Goal: Task Accomplishment & Management: Manage account settings

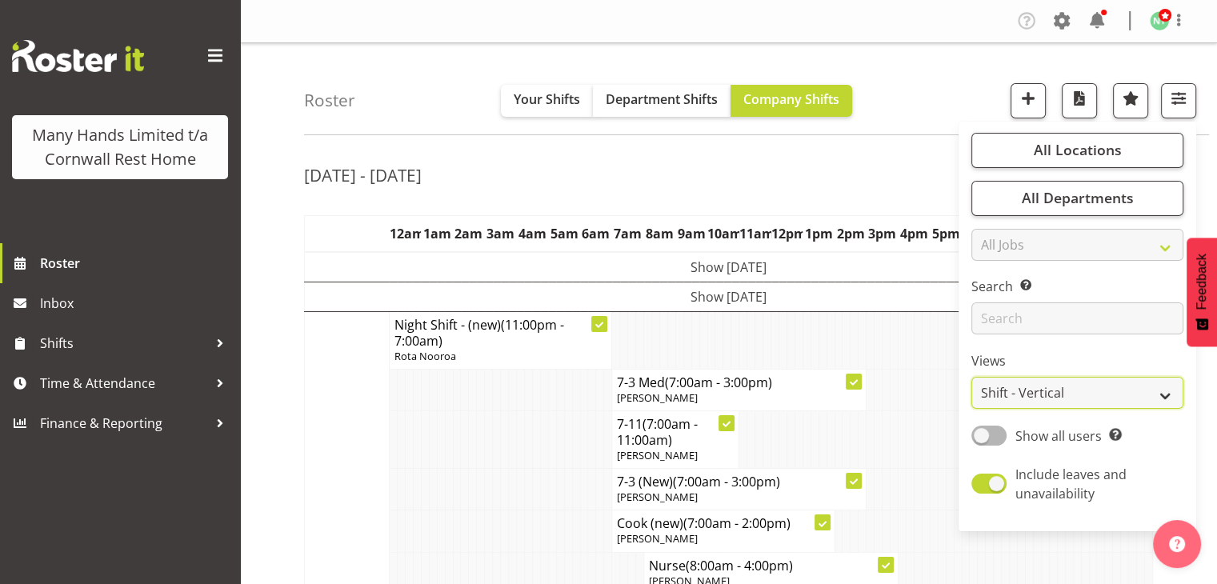
click at [1154, 388] on select "Staff Role Shift - Horizontal Shift - Vertical Staff - Location" at bounding box center [1077, 393] width 212 height 32
select select "staff"
click at [972, 377] on select "Staff Role Shift - Horizontal Shift - Vertical Staff - Location" at bounding box center [1077, 393] width 212 height 32
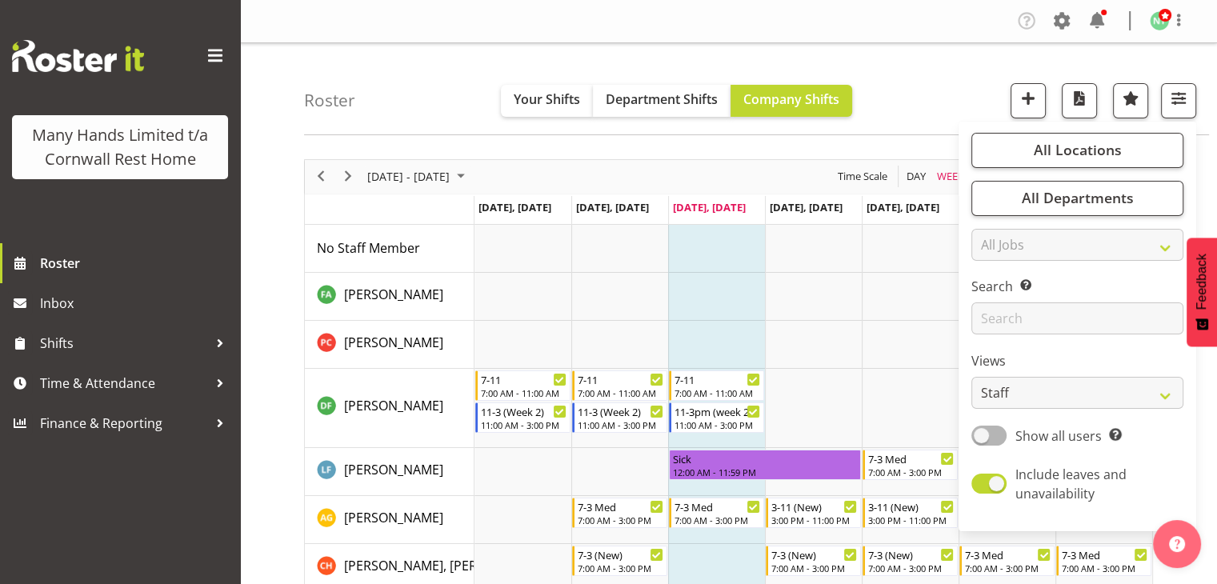
click at [977, 67] on div "Roster Your Shifts Department Shifts Company Shifts All Locations Clear [GEOGRA…" at bounding box center [756, 89] width 905 height 92
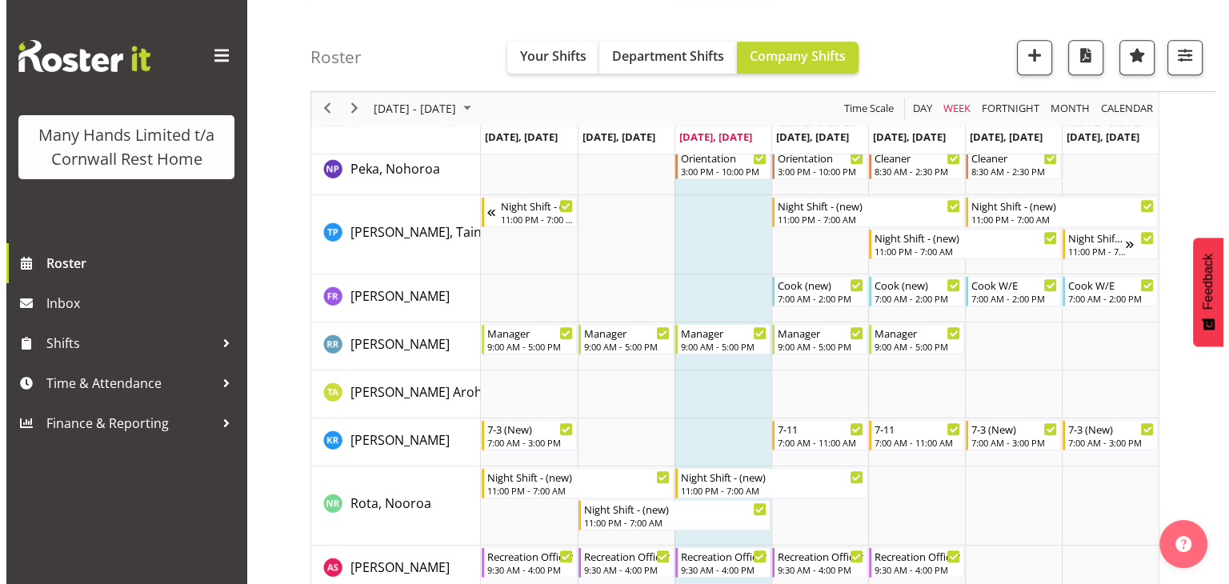
scroll to position [833, 0]
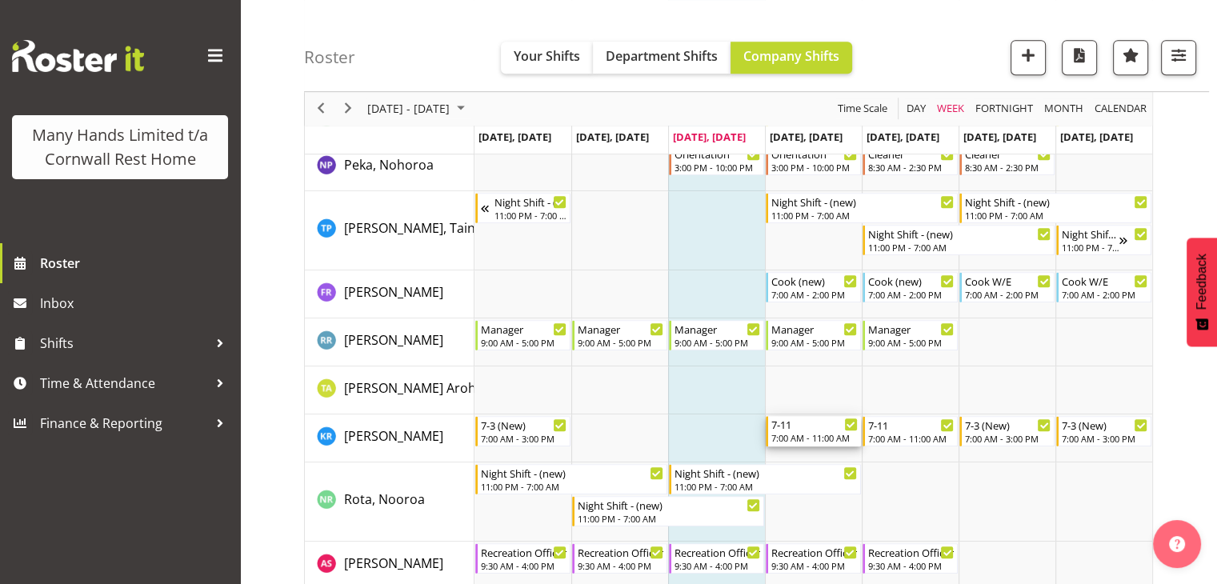
click at [813, 438] on div "7:00 AM - 11:00 AM" at bounding box center [814, 437] width 86 height 13
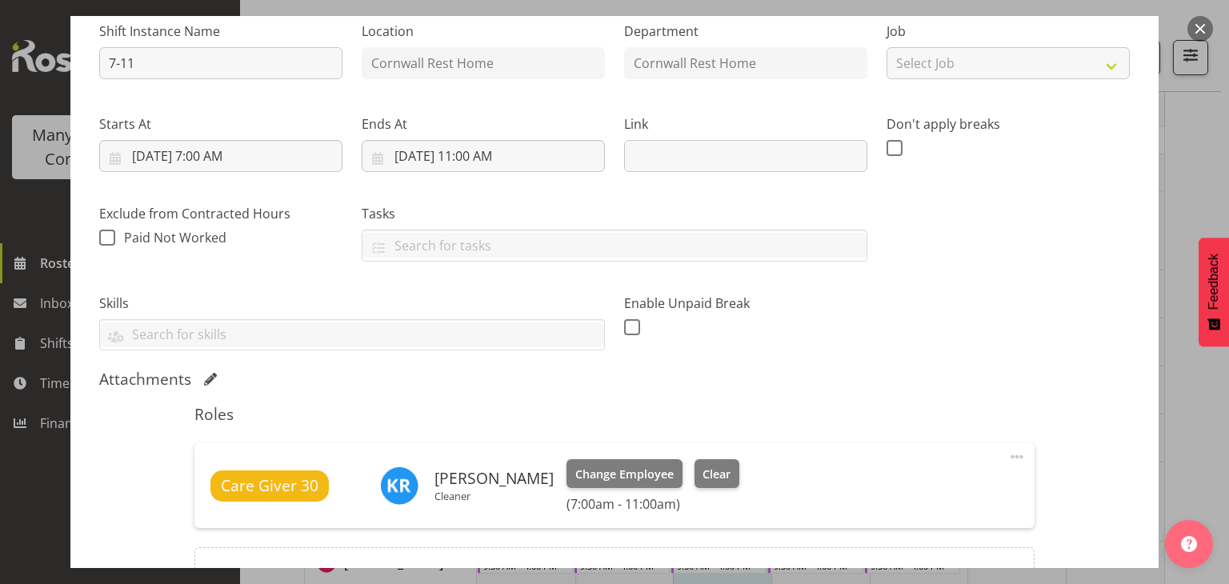
scroll to position [170, 0]
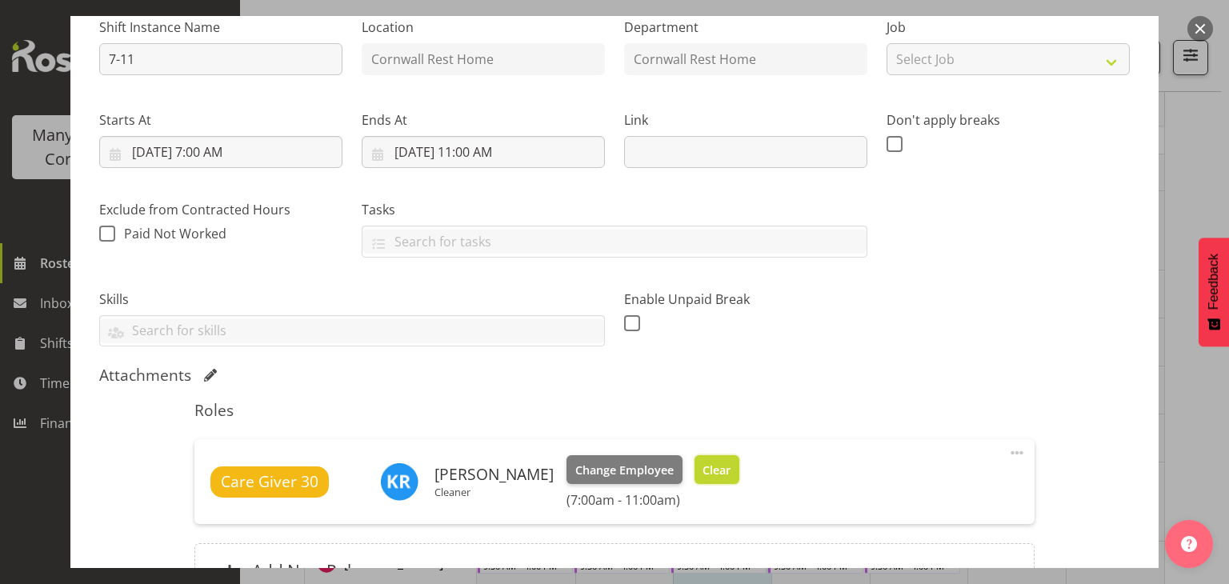
click at [720, 464] on span "Clear" at bounding box center [716, 471] width 28 height 18
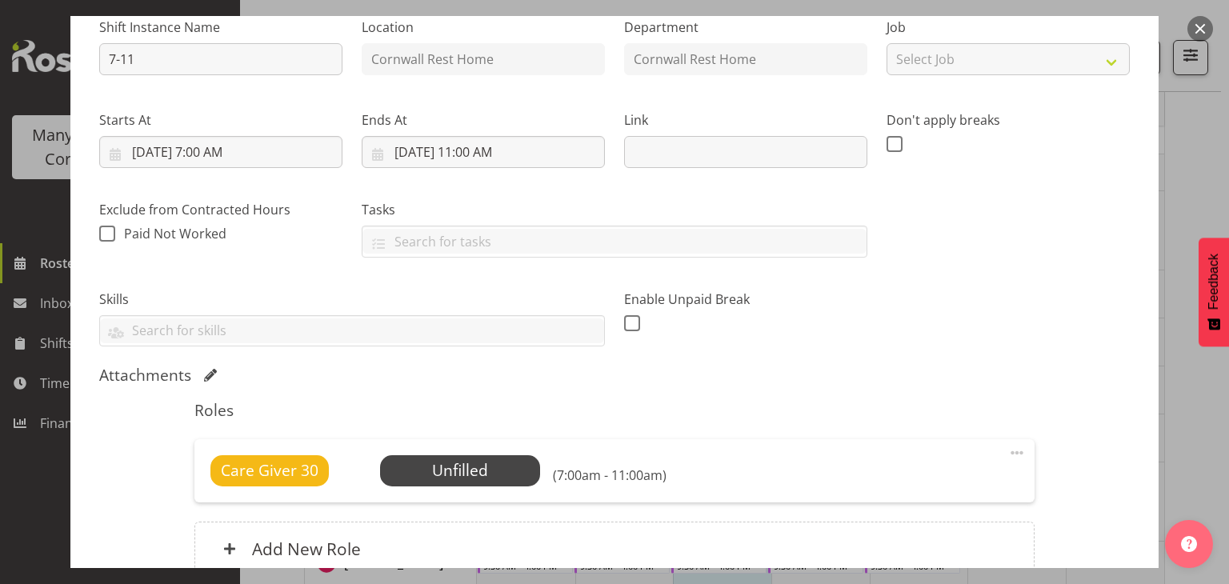
scroll to position [318, 0]
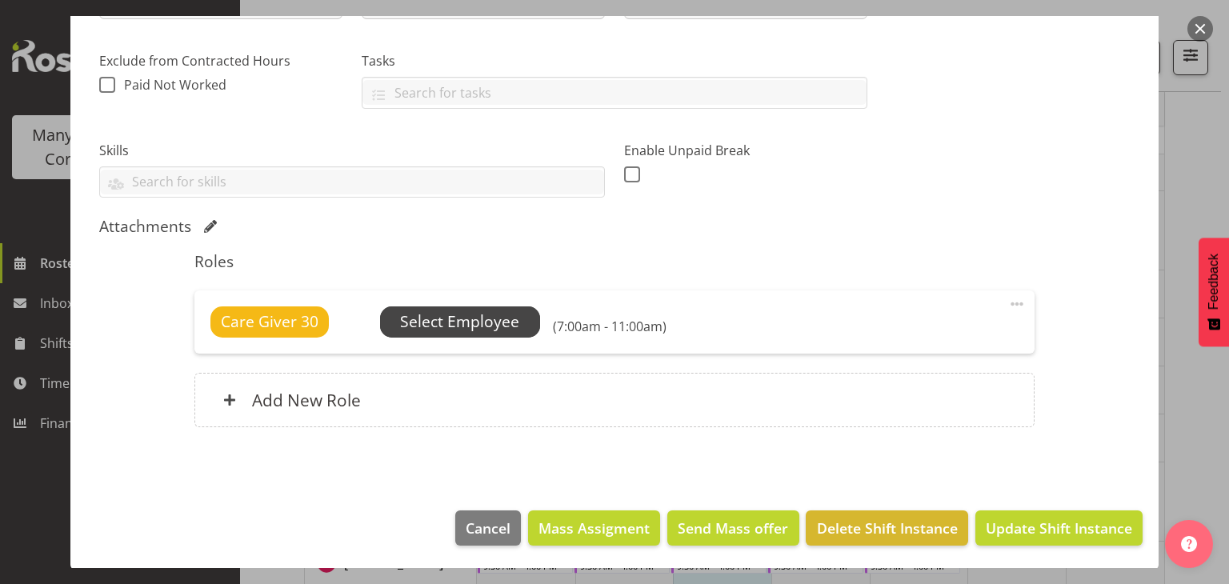
click at [495, 306] on span "Select Employee" at bounding box center [460, 321] width 160 height 30
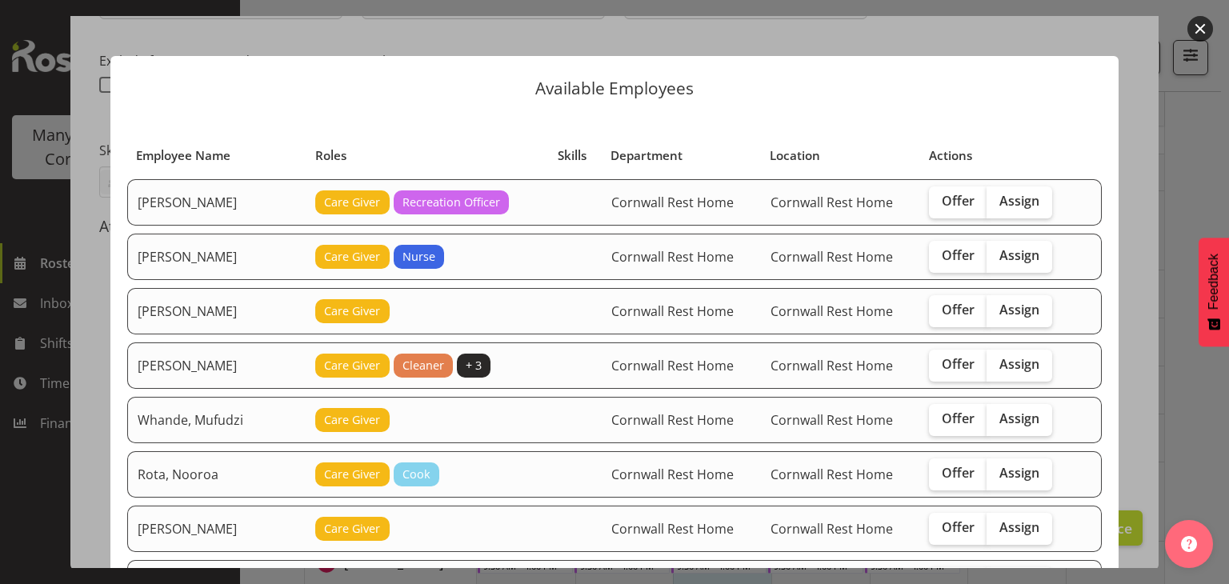
click at [1200, 33] on button "button" at bounding box center [1200, 29] width 26 height 26
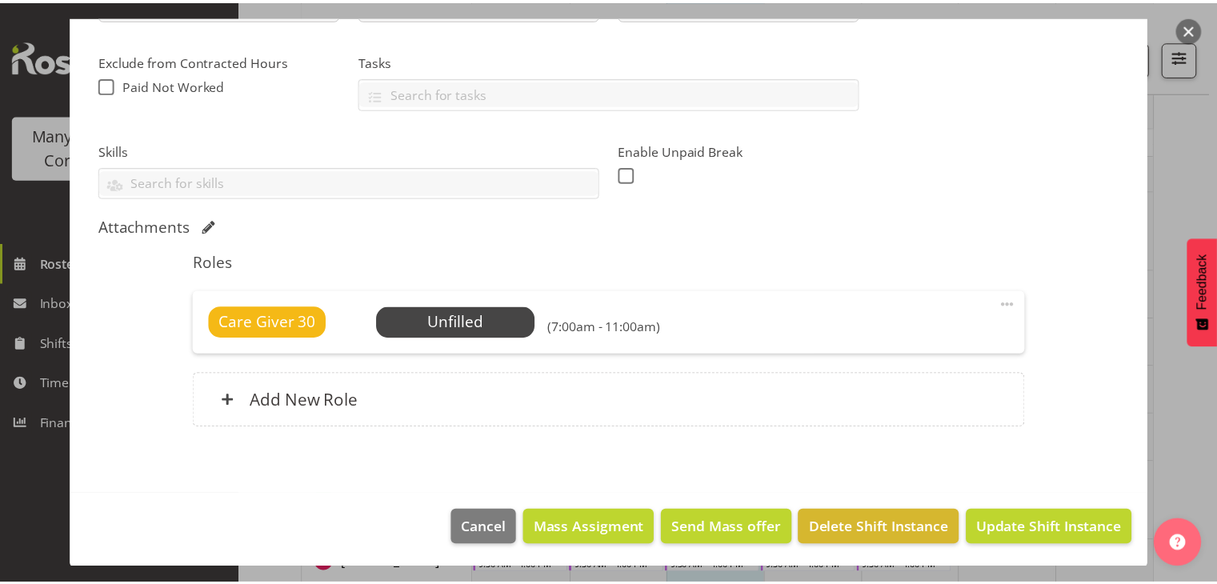
scroll to position [714, 0]
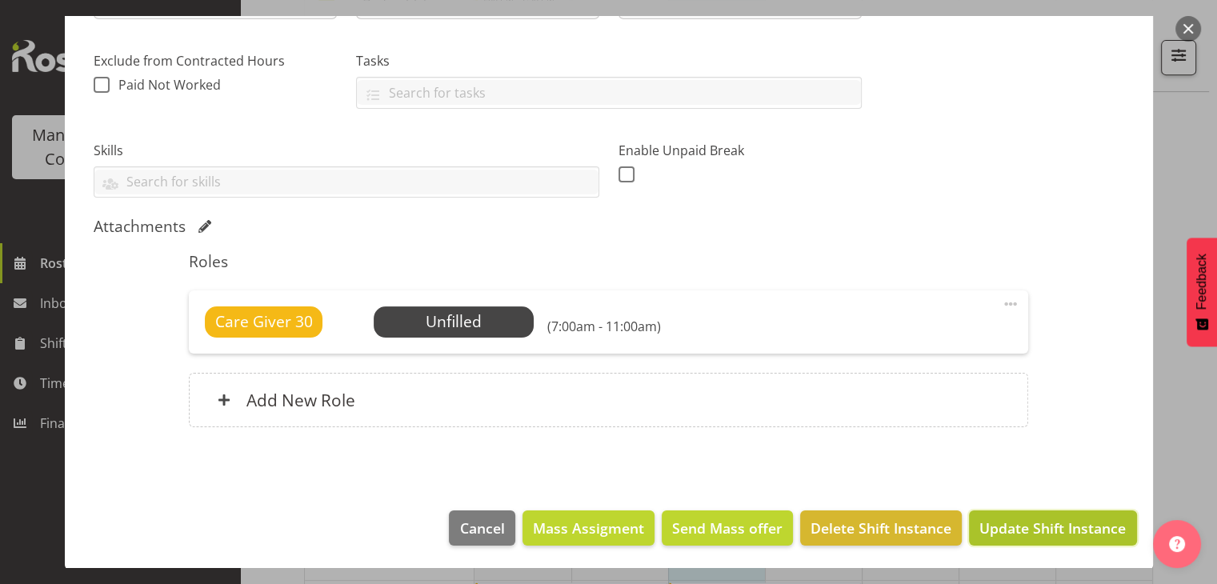
click at [1006, 525] on span "Update Shift Instance" at bounding box center [1052, 528] width 146 height 21
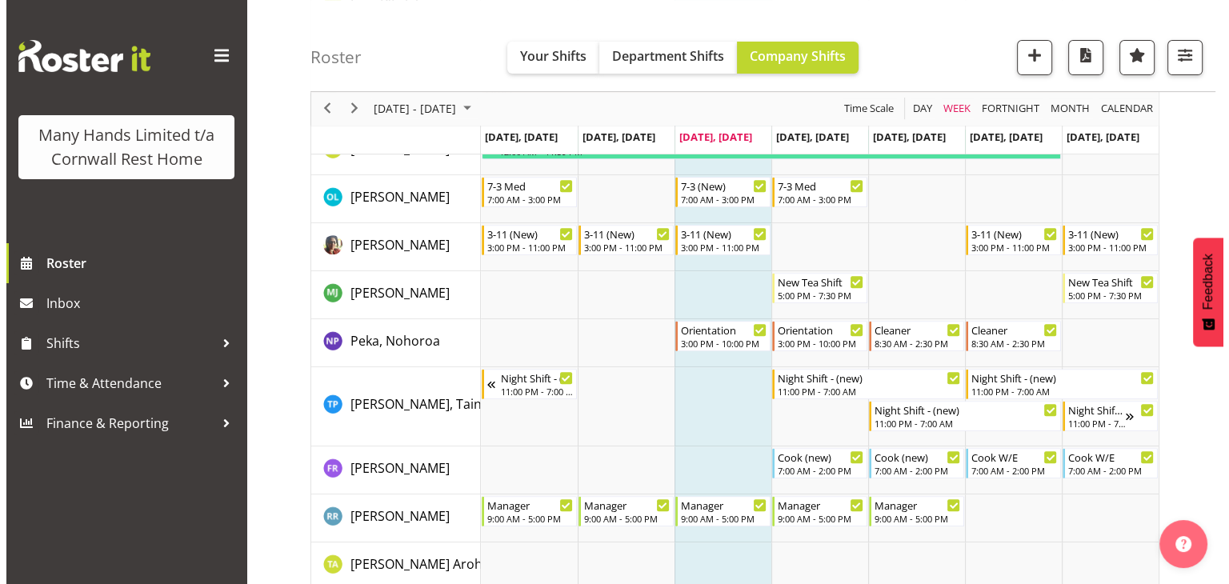
scroll to position [614, 0]
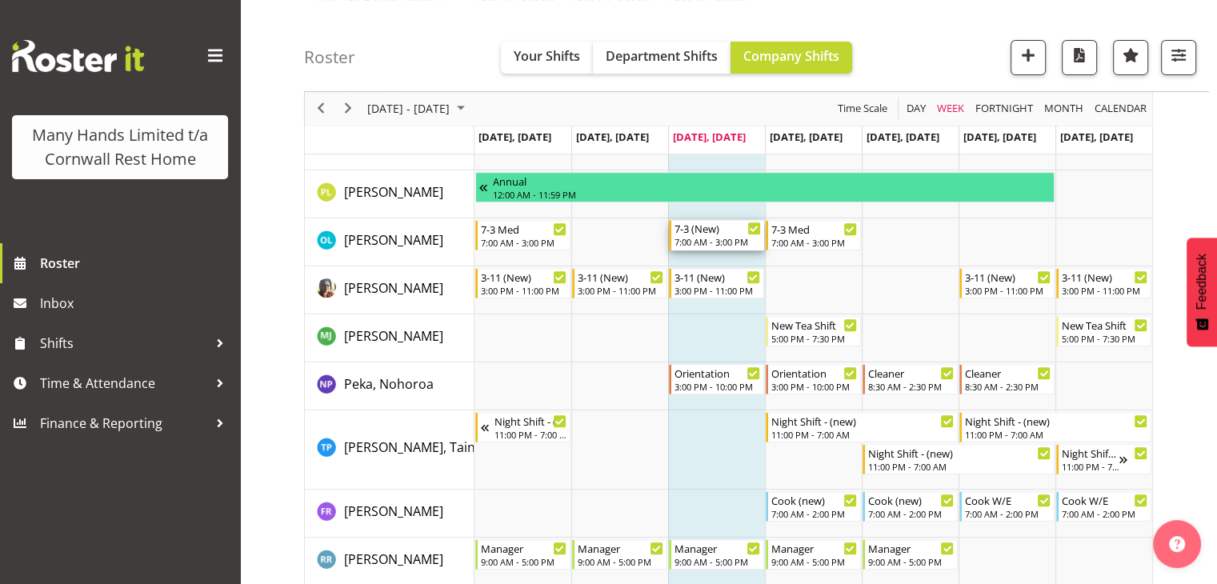
click at [698, 226] on div "7-3 (New)" at bounding box center [717, 228] width 86 height 16
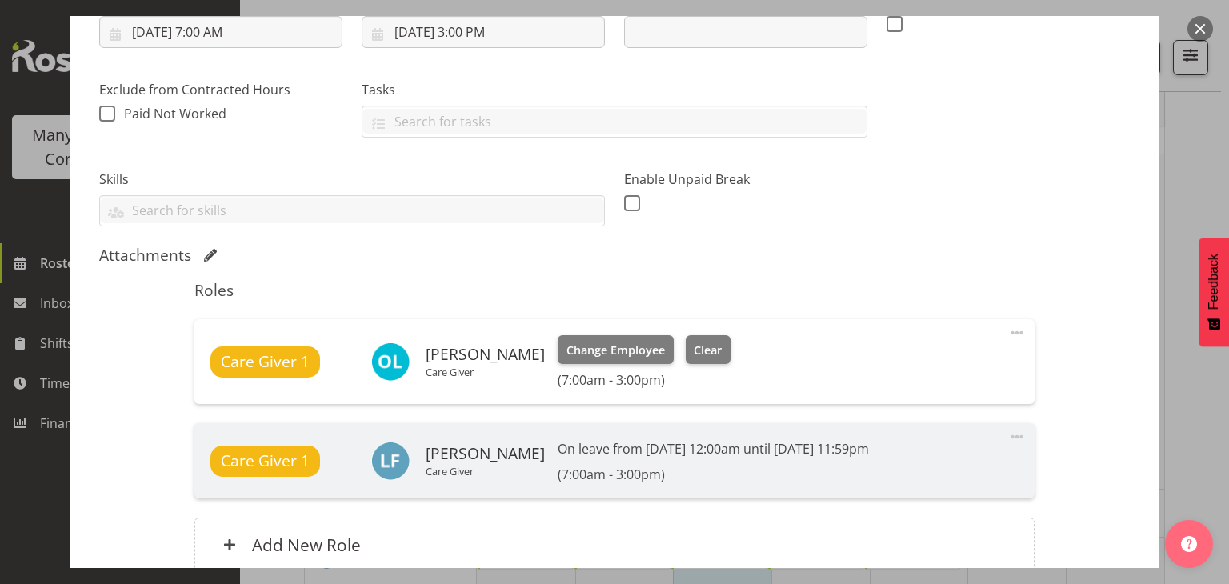
scroll to position [294, 0]
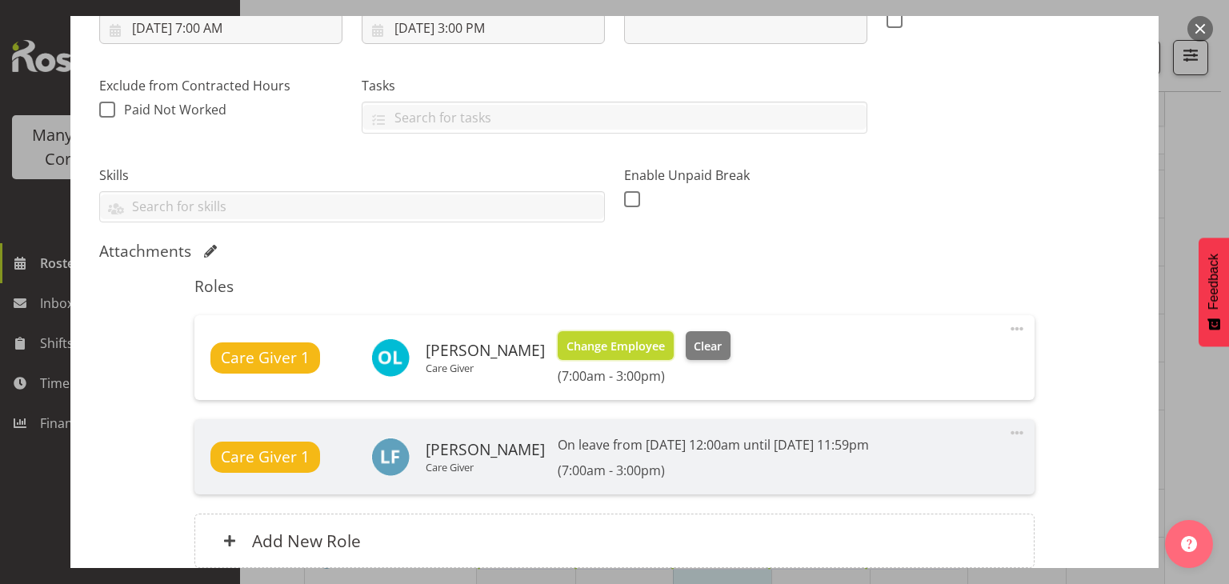
click at [586, 341] on span "Change Employee" at bounding box center [615, 347] width 98 height 18
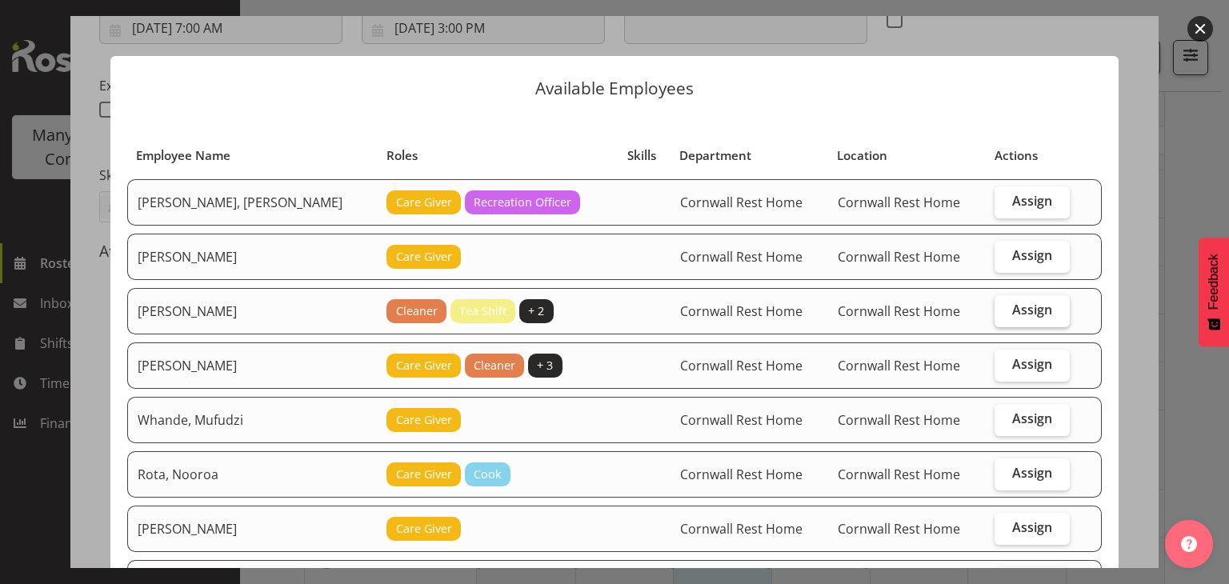
click at [1021, 305] on span "Assign" at bounding box center [1032, 310] width 40 height 16
click at [1005, 305] on input "Assign" at bounding box center [999, 310] width 10 height 10
checkbox input "true"
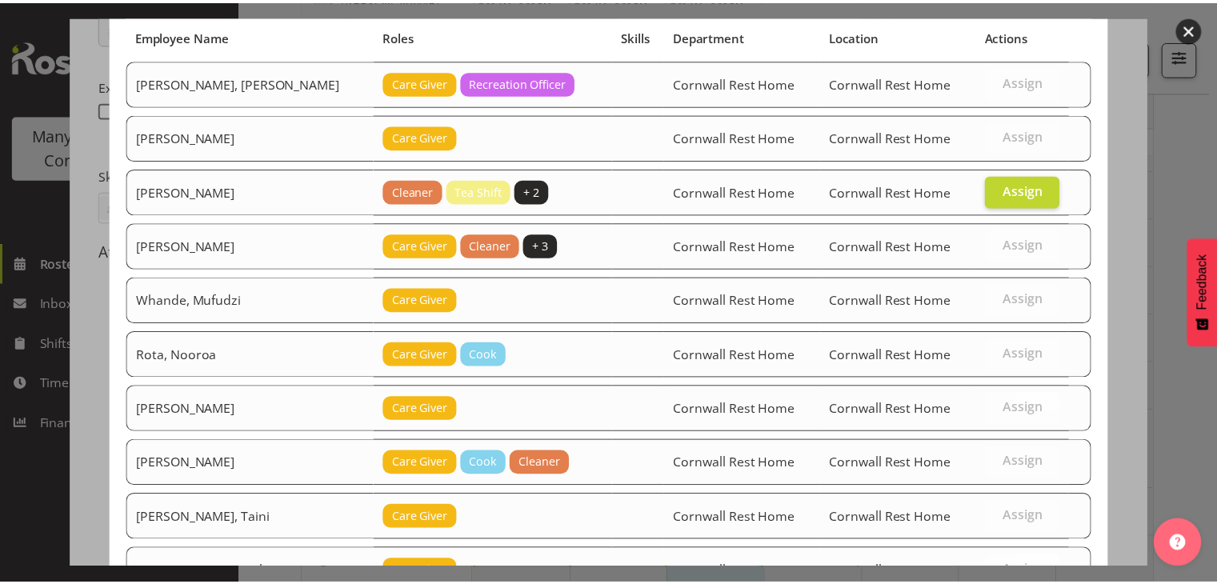
scroll to position [240, 0]
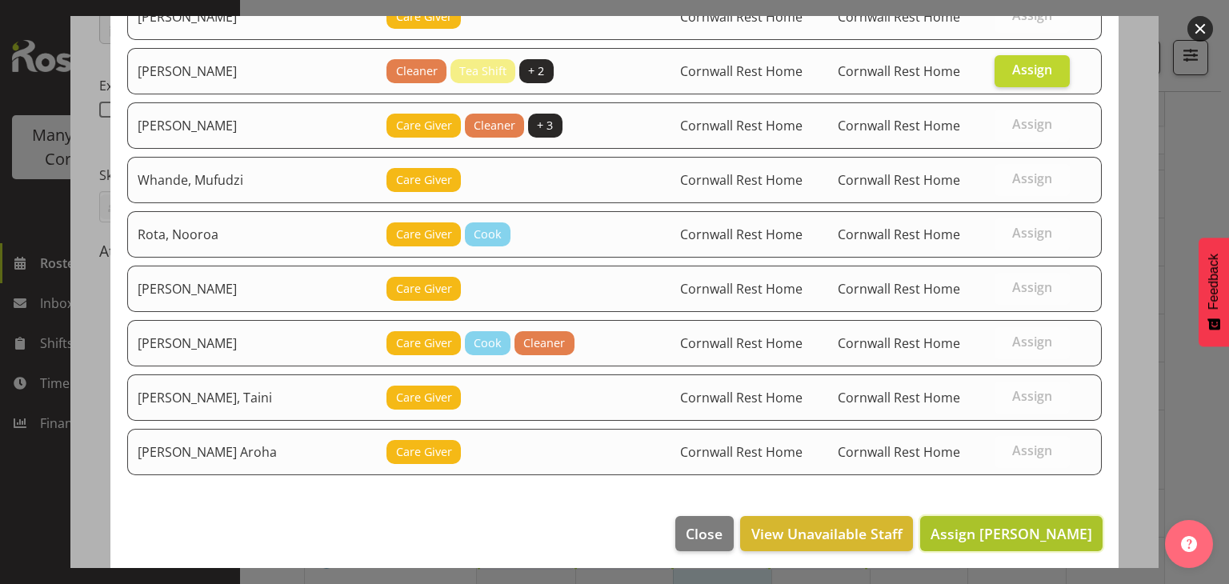
click at [1035, 524] on span "Assign [PERSON_NAME]" at bounding box center [1011, 533] width 162 height 19
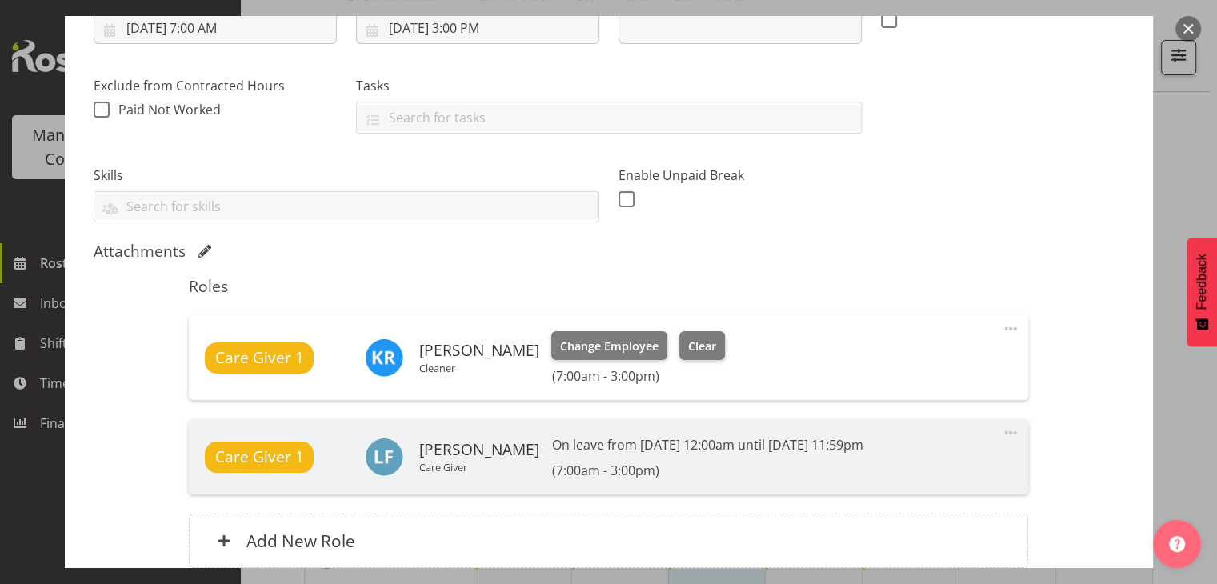
scroll to position [435, 0]
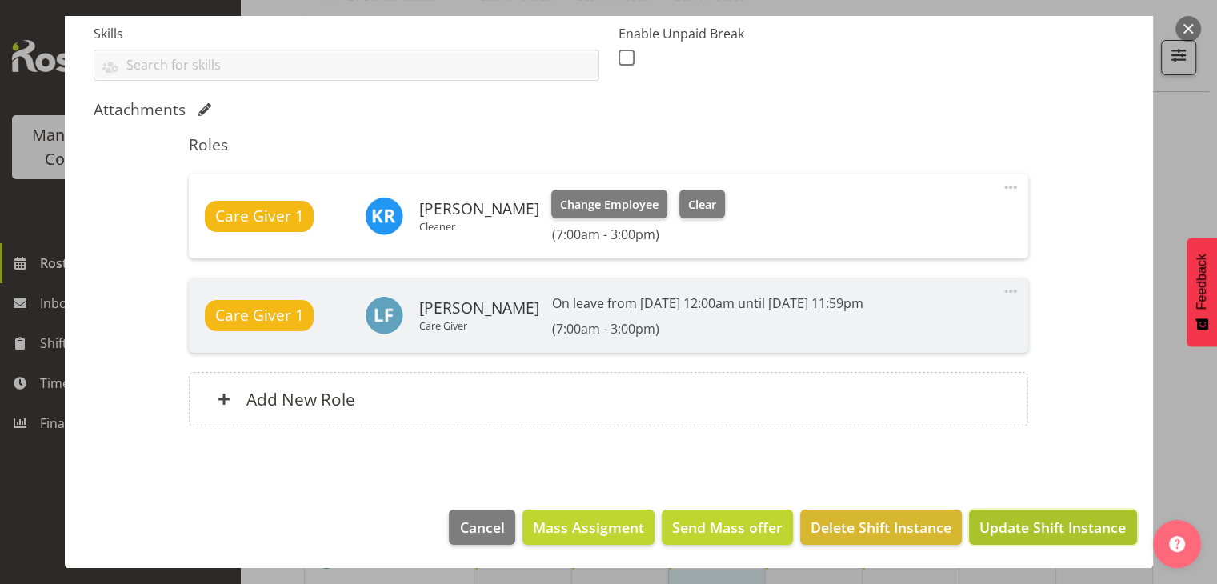
click at [1057, 518] on span "Update Shift Instance" at bounding box center [1052, 527] width 146 height 21
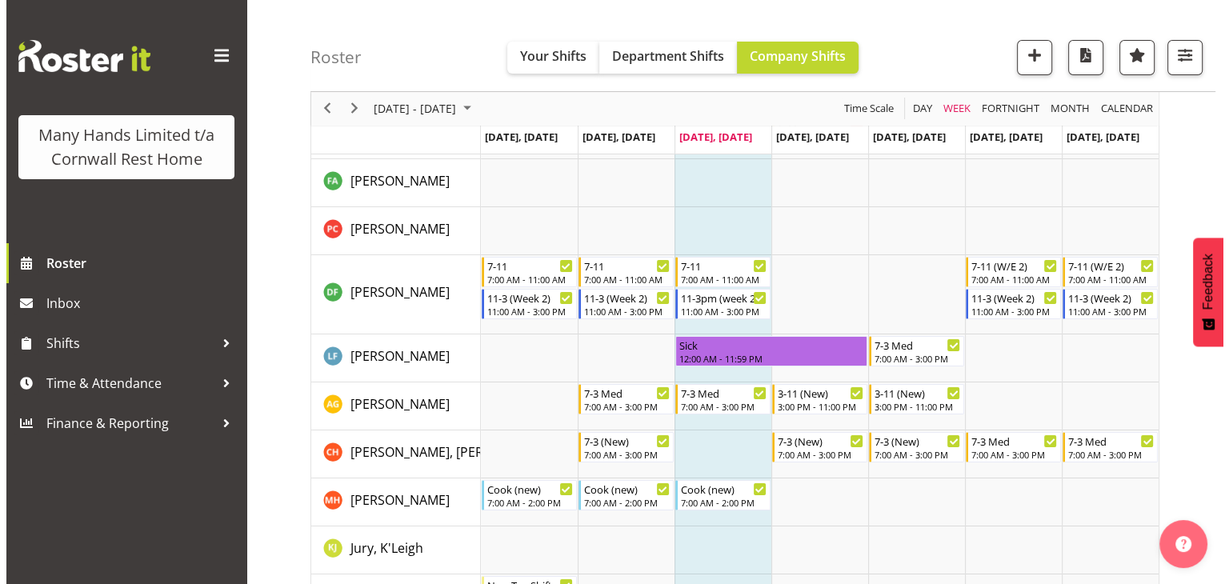
scroll to position [0, 0]
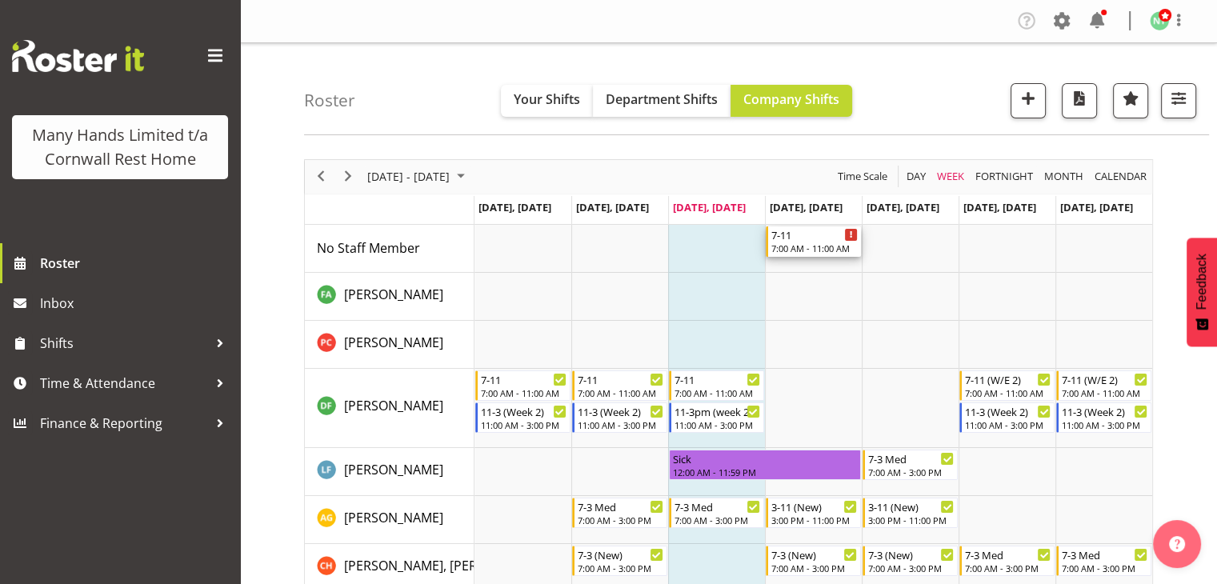
click at [791, 243] on div "7:00 AM - 11:00 AM" at bounding box center [814, 248] width 86 height 13
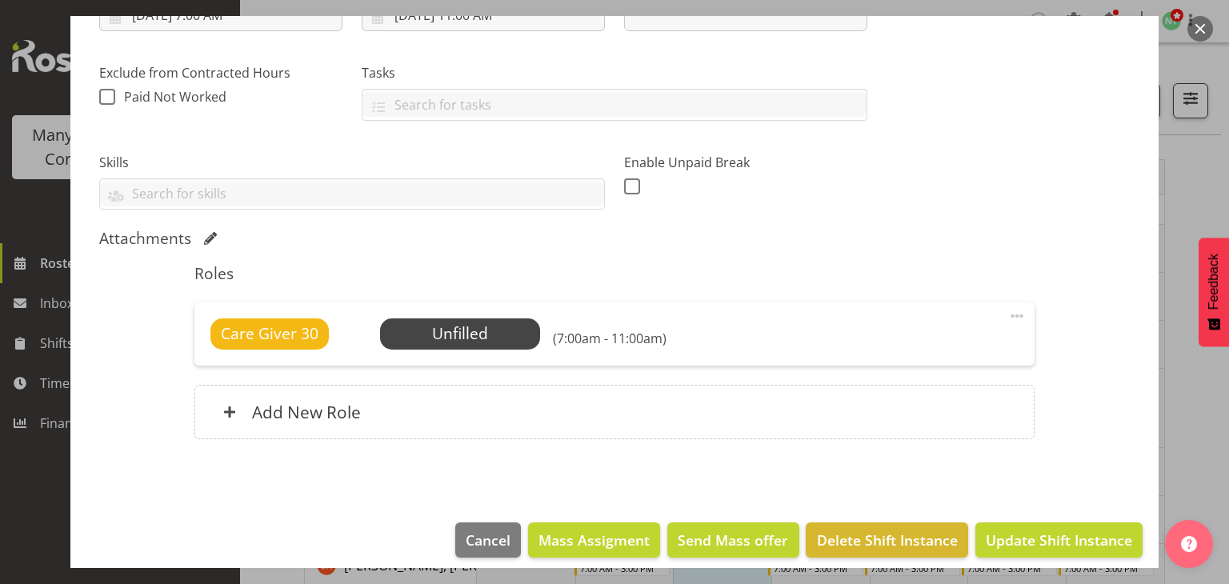
scroll to position [318, 0]
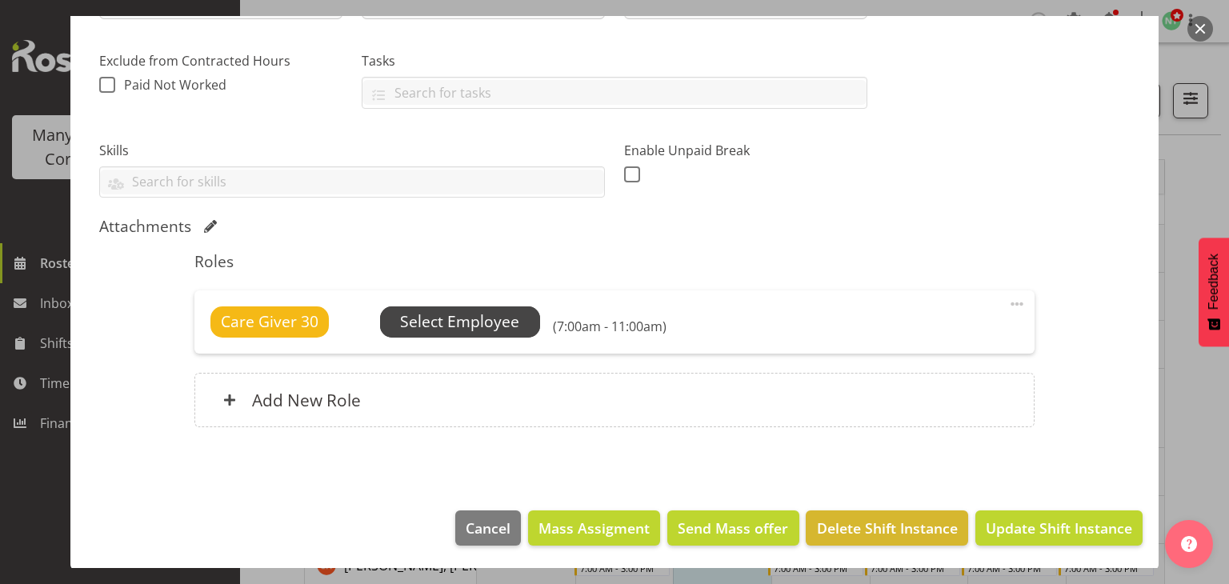
click at [490, 326] on span "Select Employee" at bounding box center [459, 321] width 119 height 23
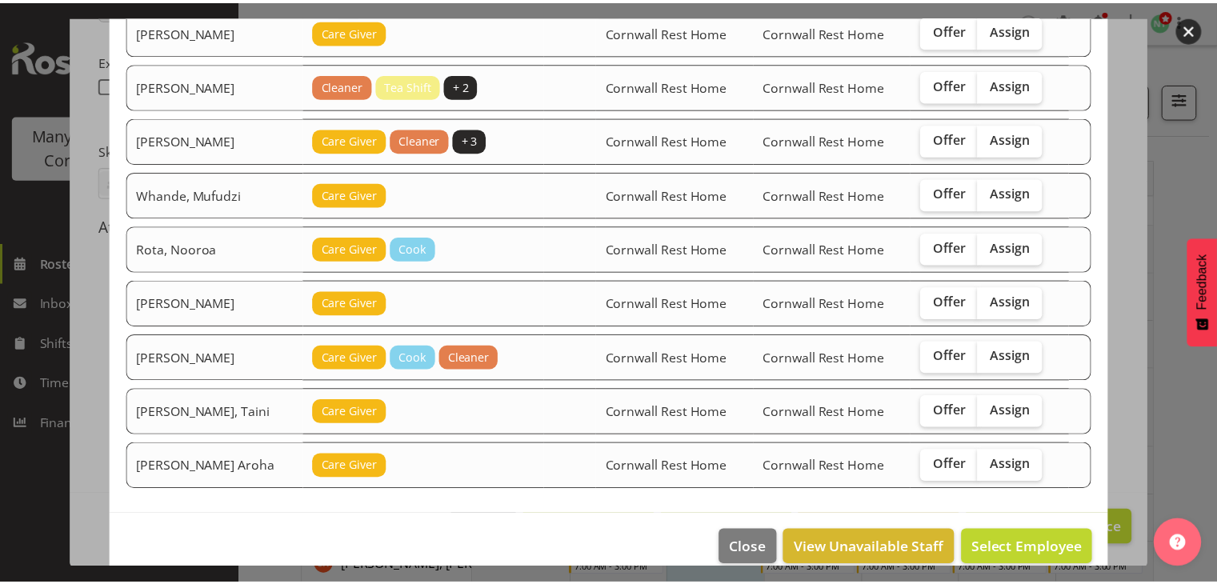
scroll to position [284, 0]
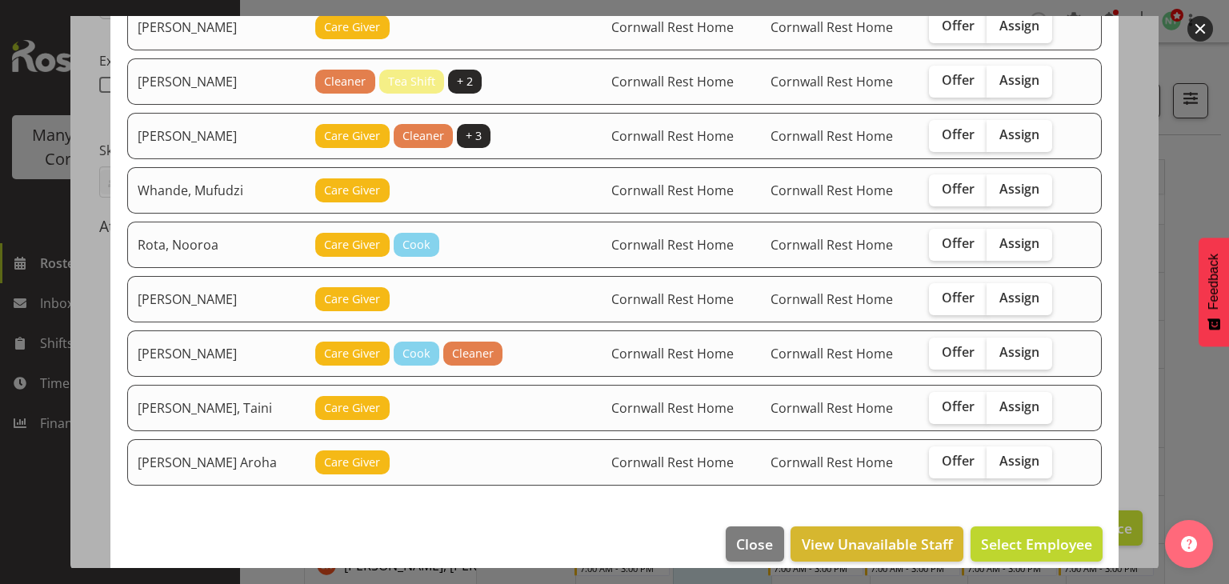
click at [1202, 23] on button "button" at bounding box center [1200, 29] width 26 height 26
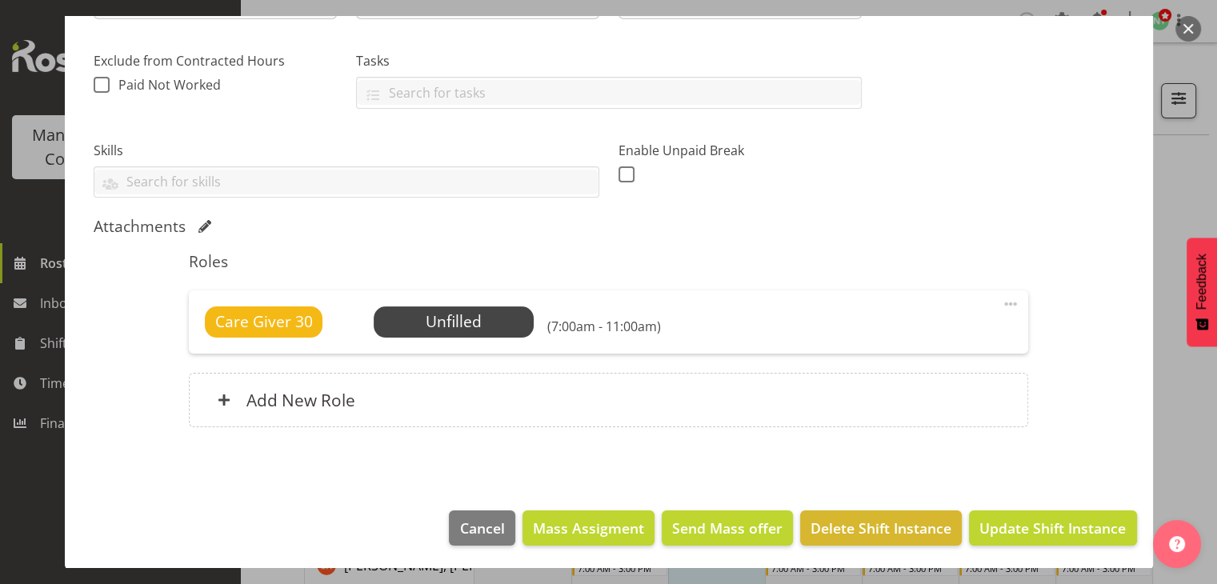
click at [1190, 28] on button "button" at bounding box center [1188, 29] width 26 height 26
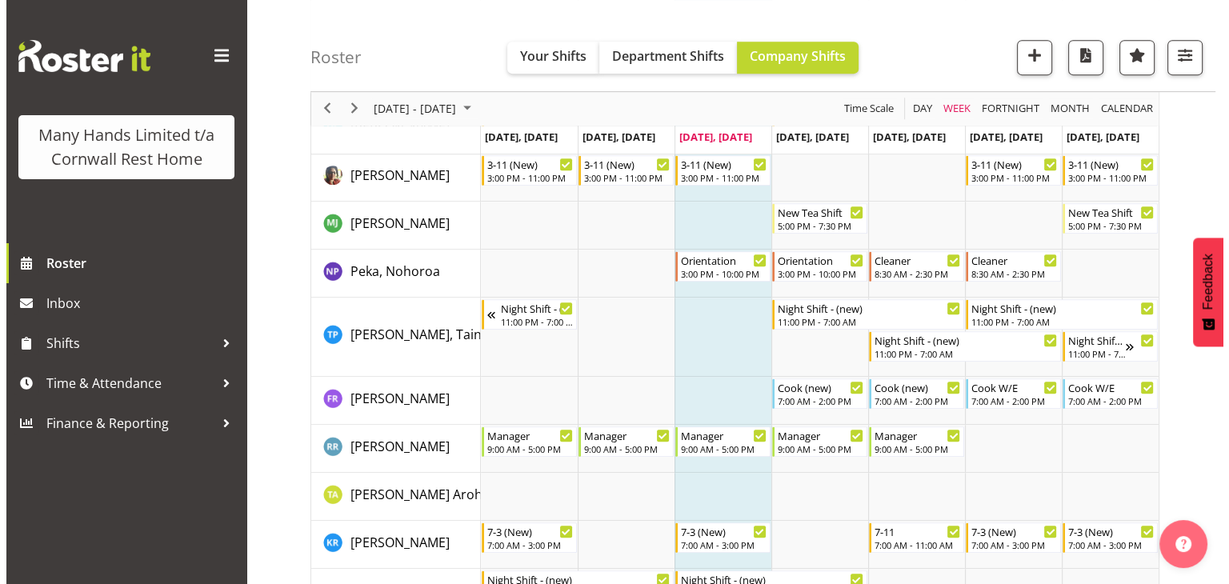
scroll to position [729, 0]
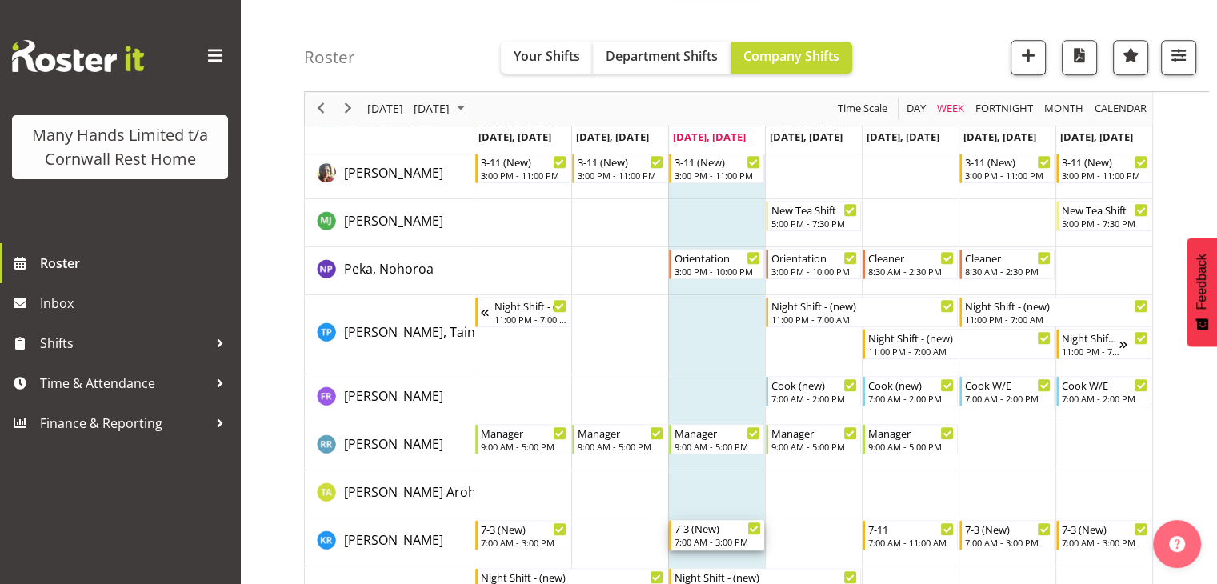
click at [719, 542] on div "7:00 AM - 3:00 PM" at bounding box center [717, 541] width 86 height 13
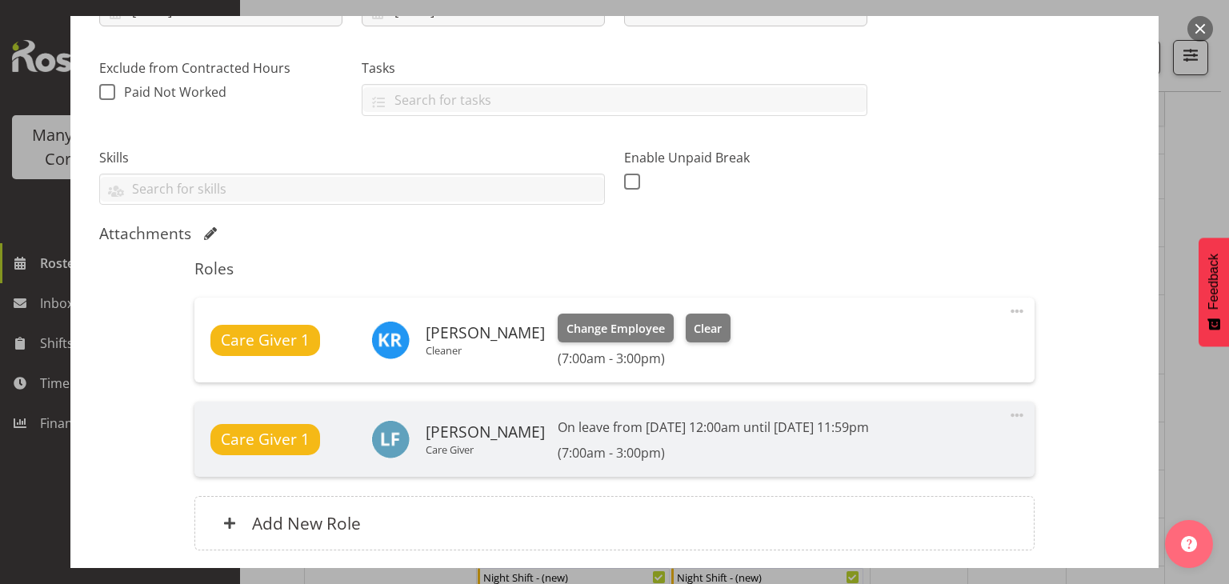
scroll to position [313, 0]
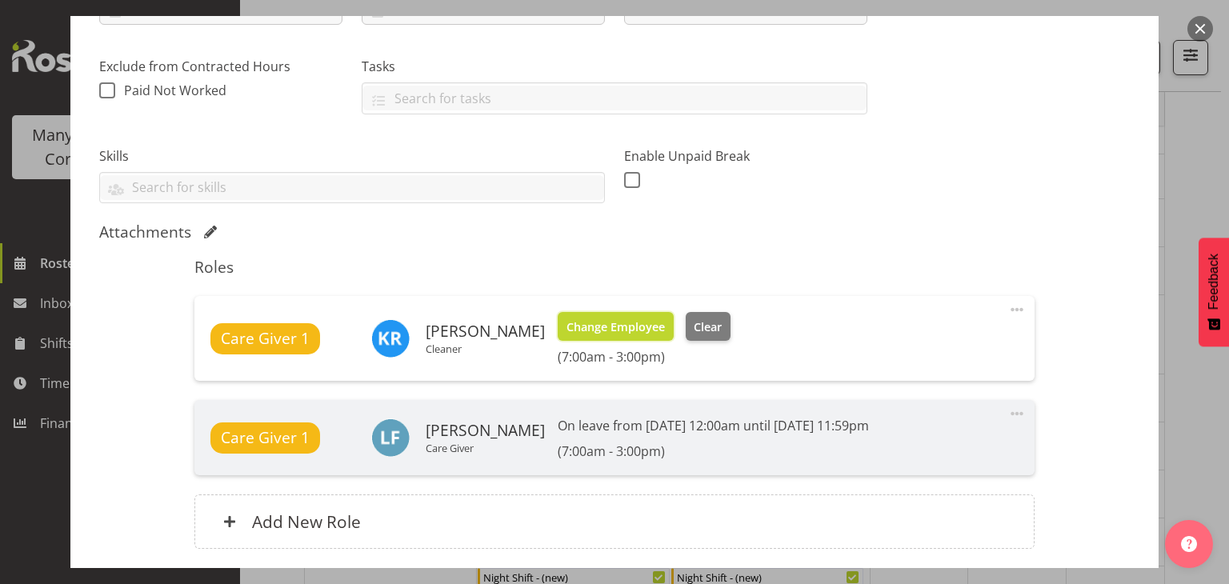
drag, startPoint x: 606, startPoint y: 319, endPoint x: 599, endPoint y: 330, distance: 12.9
click at [599, 330] on span "Change Employee" at bounding box center [615, 327] width 98 height 18
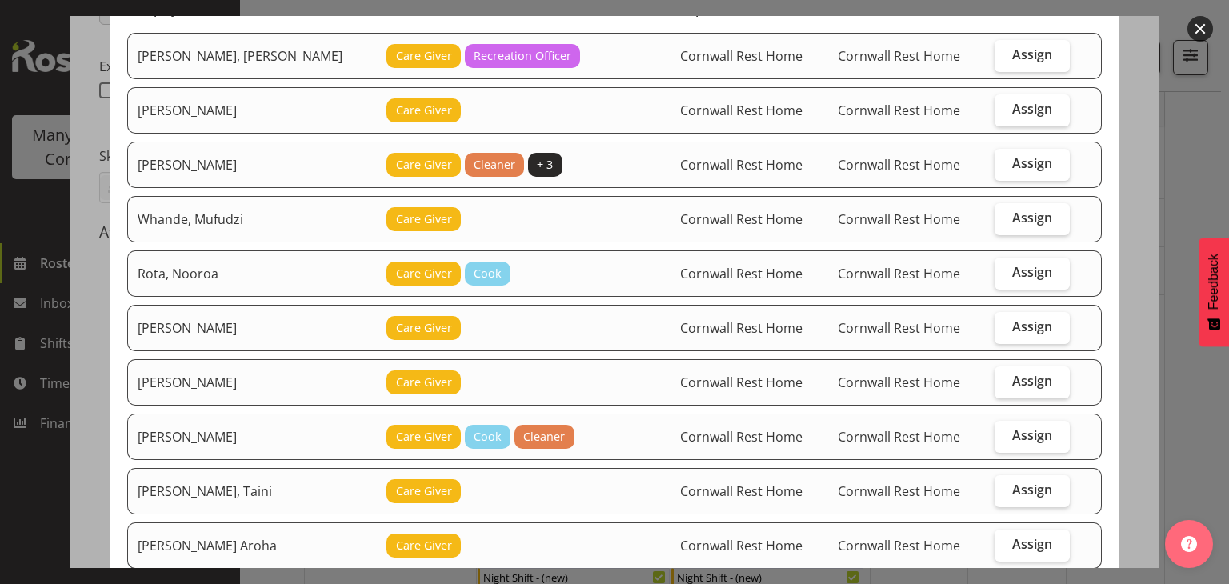
scroll to position [149, 0]
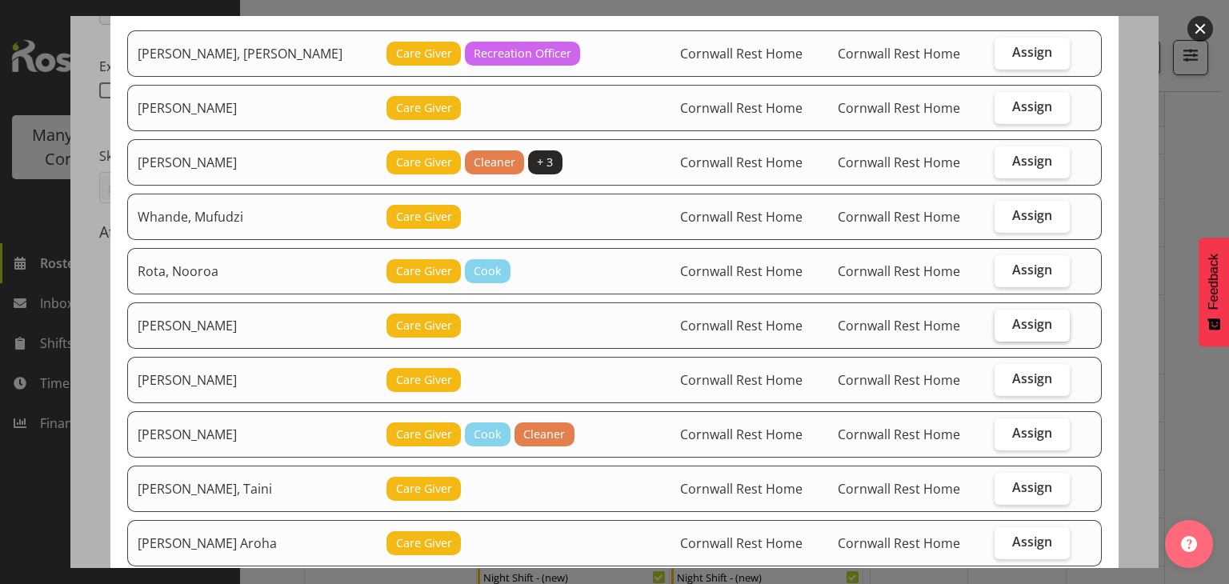
click at [1018, 324] on span "Assign" at bounding box center [1032, 324] width 40 height 16
click at [1005, 324] on input "Assign" at bounding box center [999, 324] width 10 height 10
checkbox input "true"
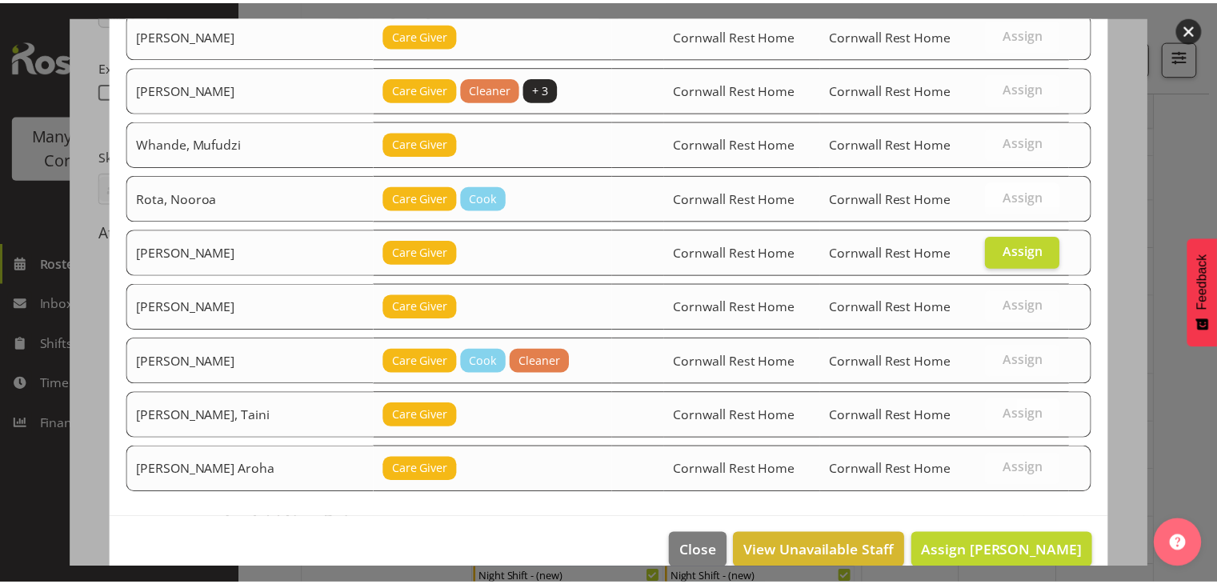
scroll to position [220, 0]
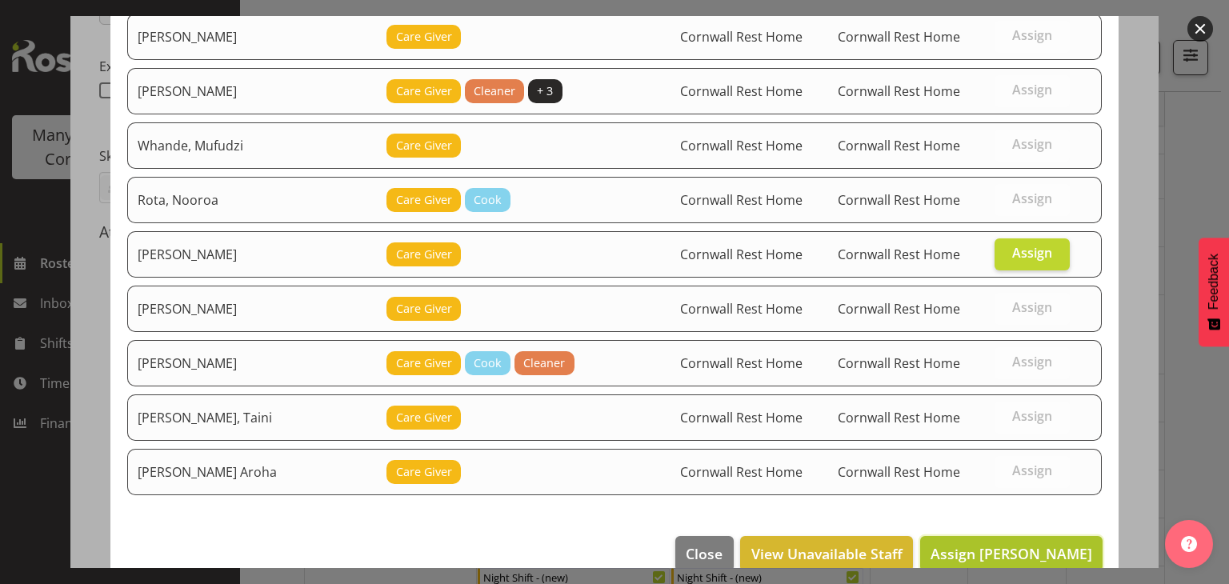
click at [1020, 544] on span "Assign [PERSON_NAME]" at bounding box center [1011, 553] width 162 height 19
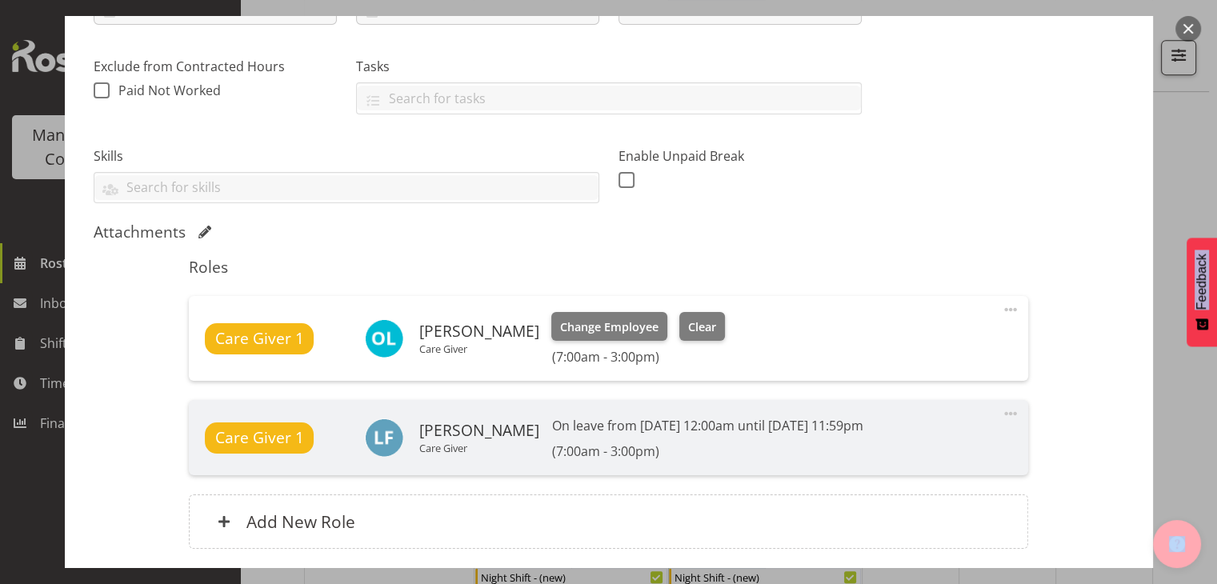
drag, startPoint x: 1170, startPoint y: 402, endPoint x: 1169, endPoint y: 539, distance: 137.6
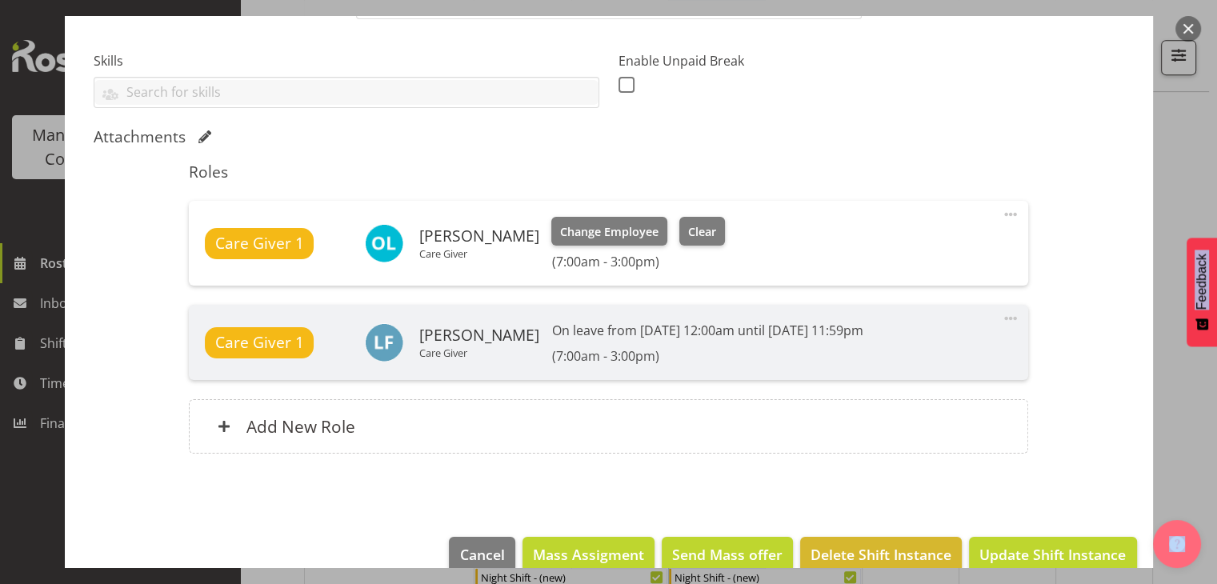
scroll to position [435, 0]
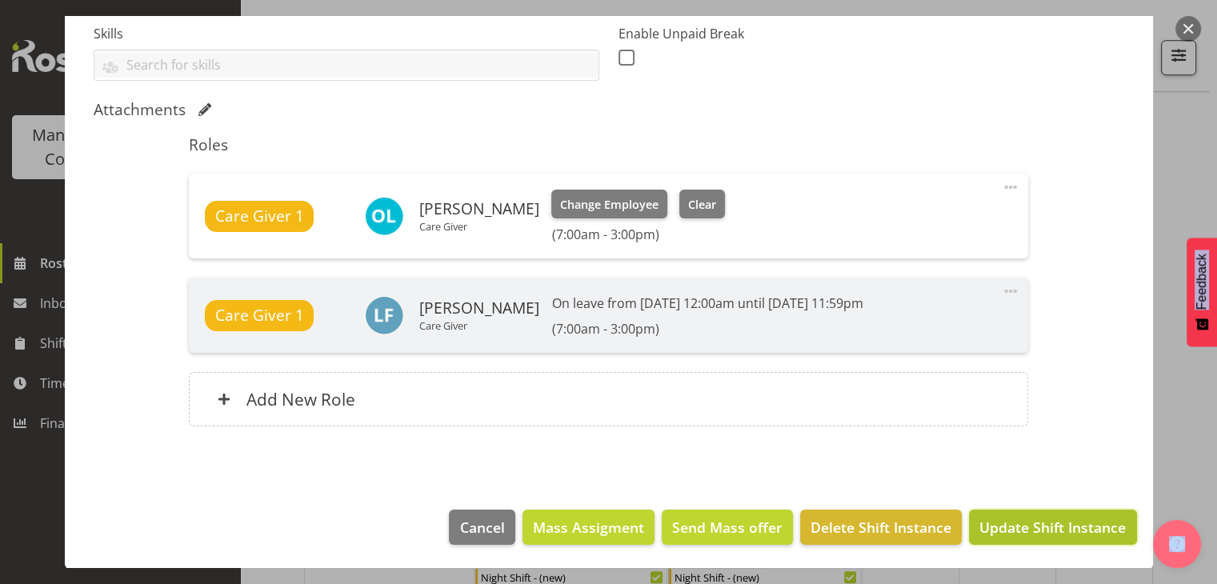
click at [1038, 522] on span "Update Shift Instance" at bounding box center [1052, 527] width 146 height 21
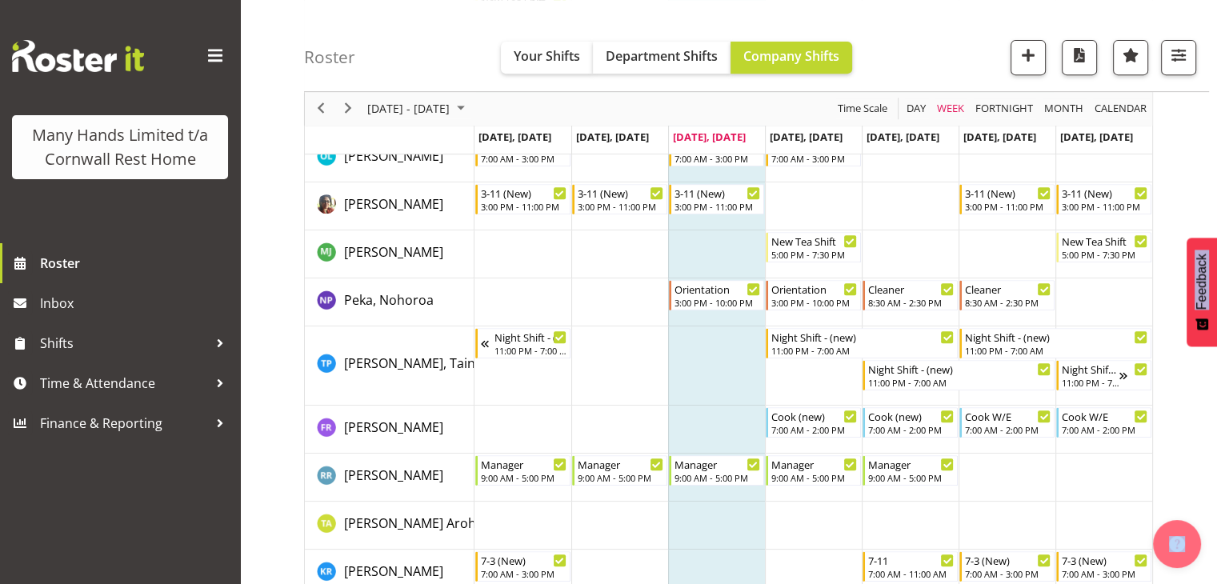
scroll to position [729, 0]
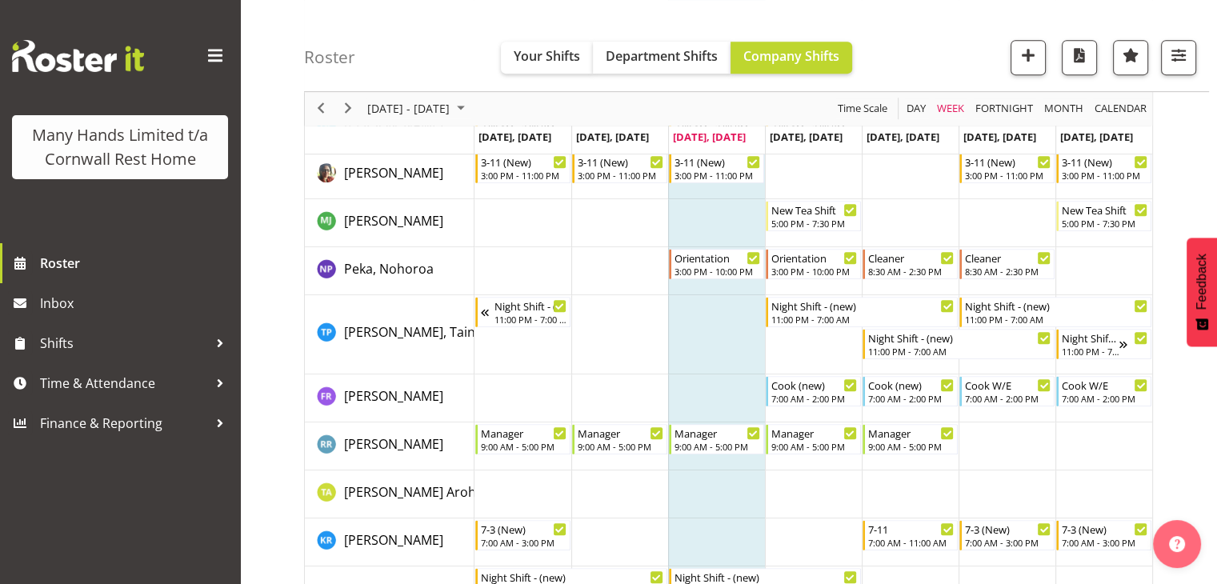
click at [1191, 170] on div "[DATE] - [DATE] [DATE] Day Week Fortnight Month calendar Month Agenda Time Scal…" at bounding box center [760, 293] width 913 height 1750
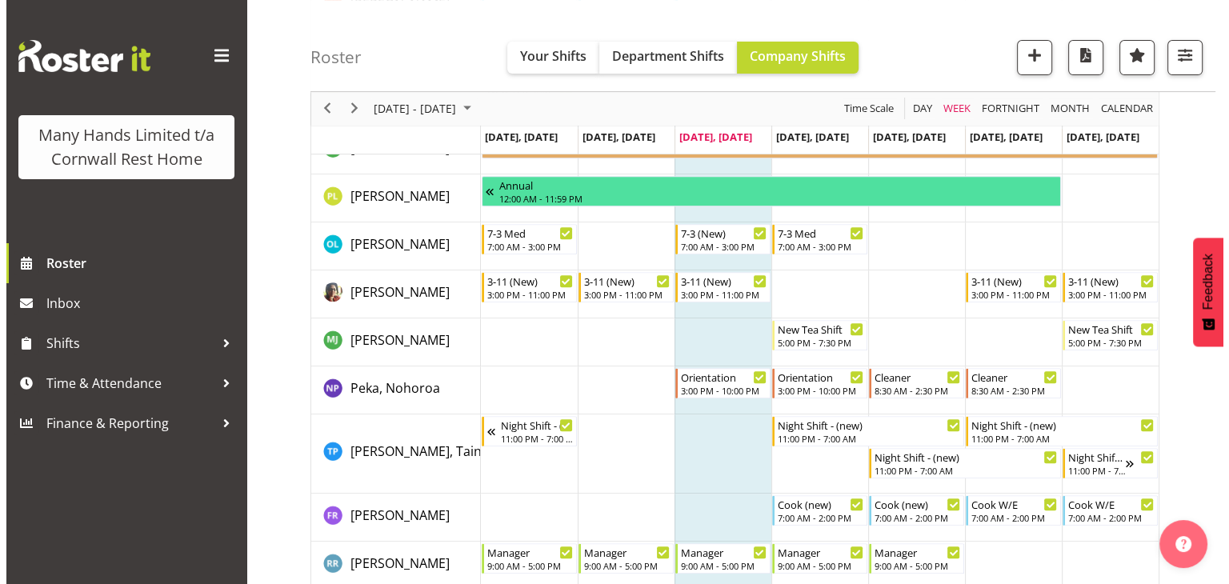
scroll to position [594, 0]
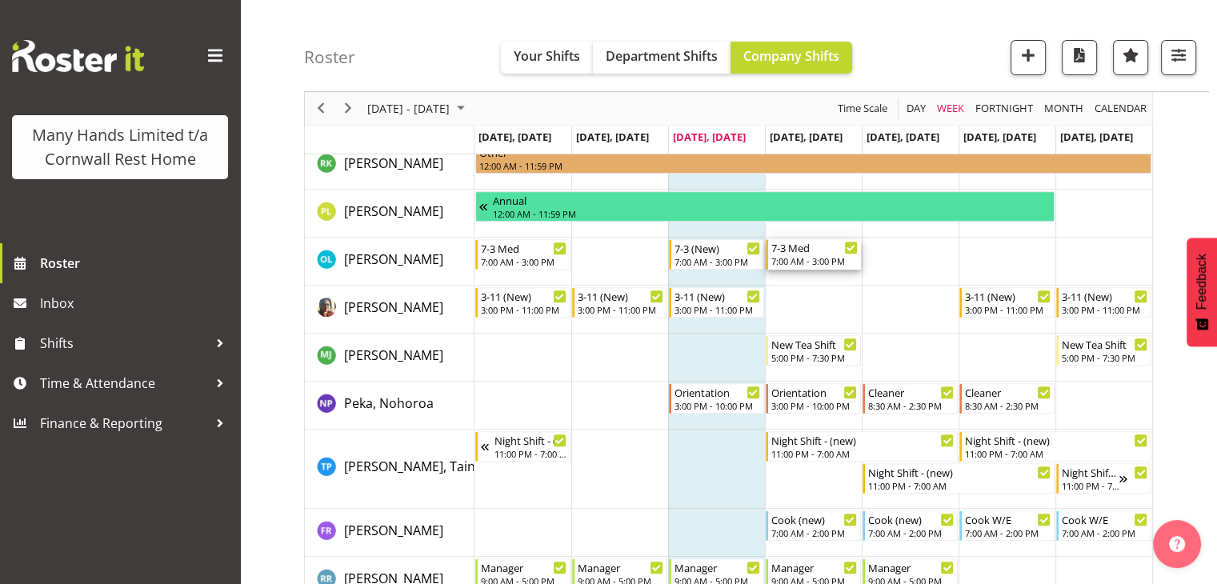
click at [802, 258] on div "7:00 AM - 3:00 PM" at bounding box center [814, 260] width 86 height 13
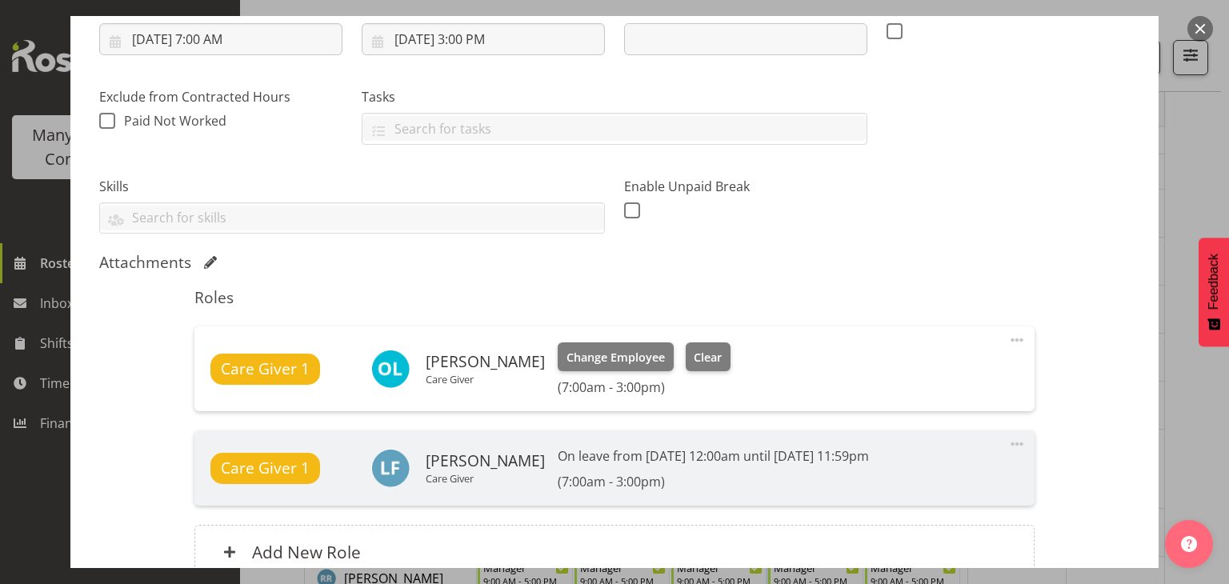
scroll to position [286, 0]
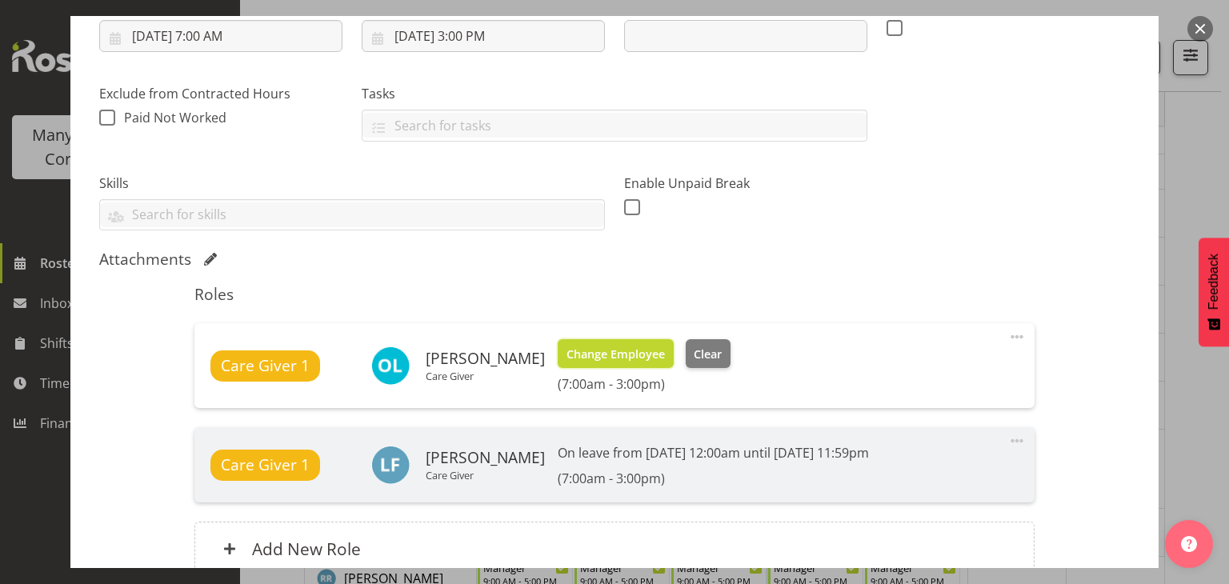
click at [630, 356] on span "Change Employee" at bounding box center [615, 355] width 98 height 18
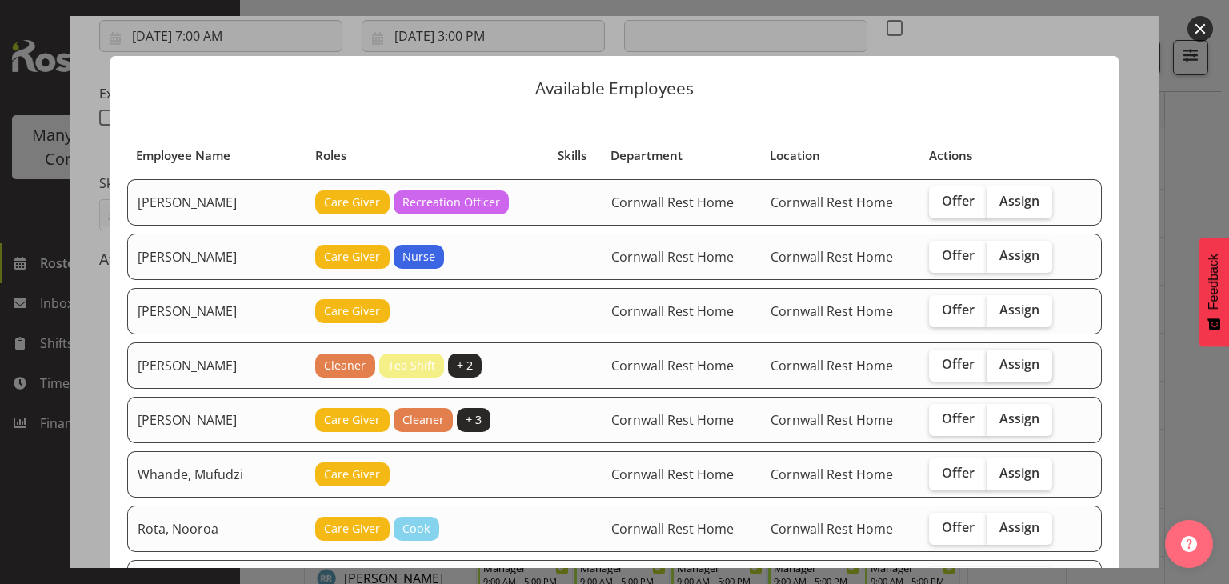
click at [1010, 362] on span "Assign" at bounding box center [1019, 364] width 40 height 16
click at [997, 362] on input "Assign" at bounding box center [991, 364] width 10 height 10
checkbox input "true"
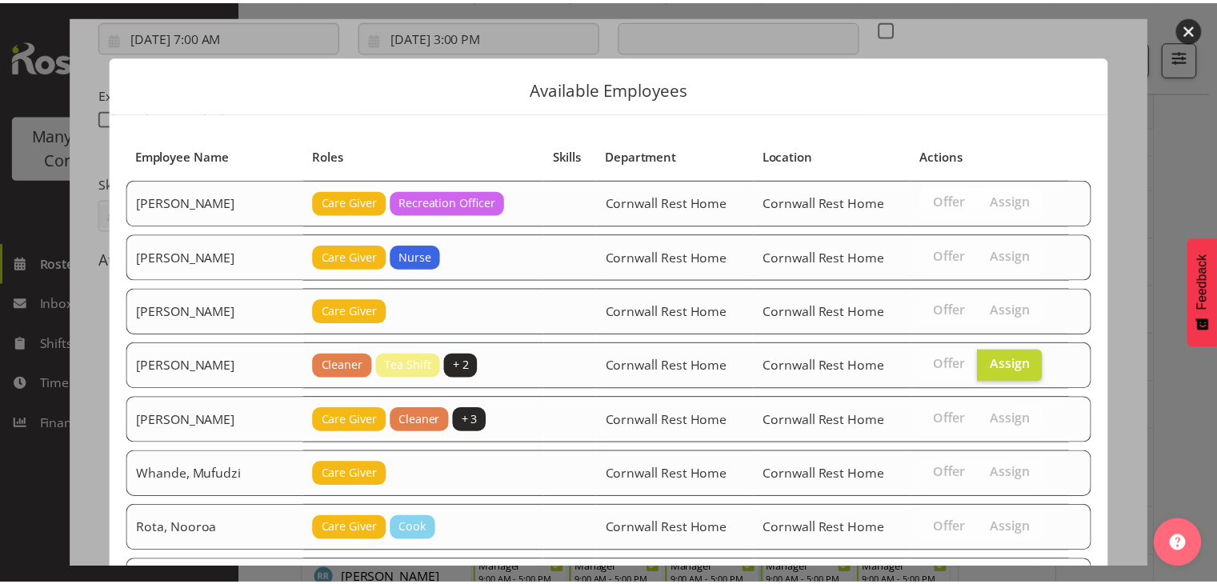
scroll to position [294, 0]
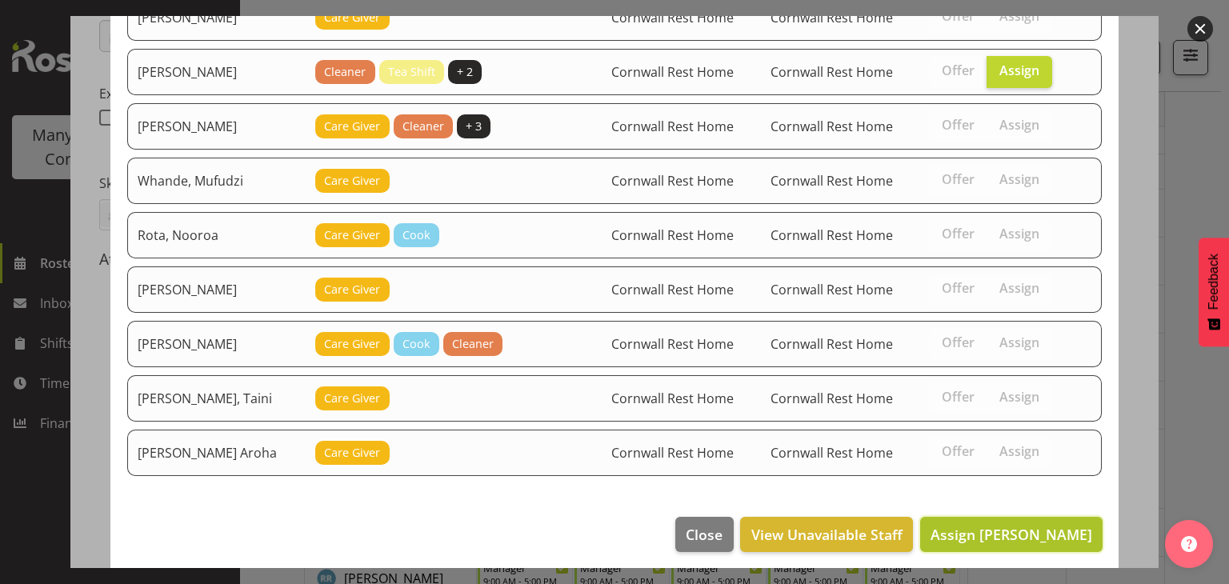
click at [995, 538] on button "Assign [PERSON_NAME]" at bounding box center [1011, 534] width 182 height 35
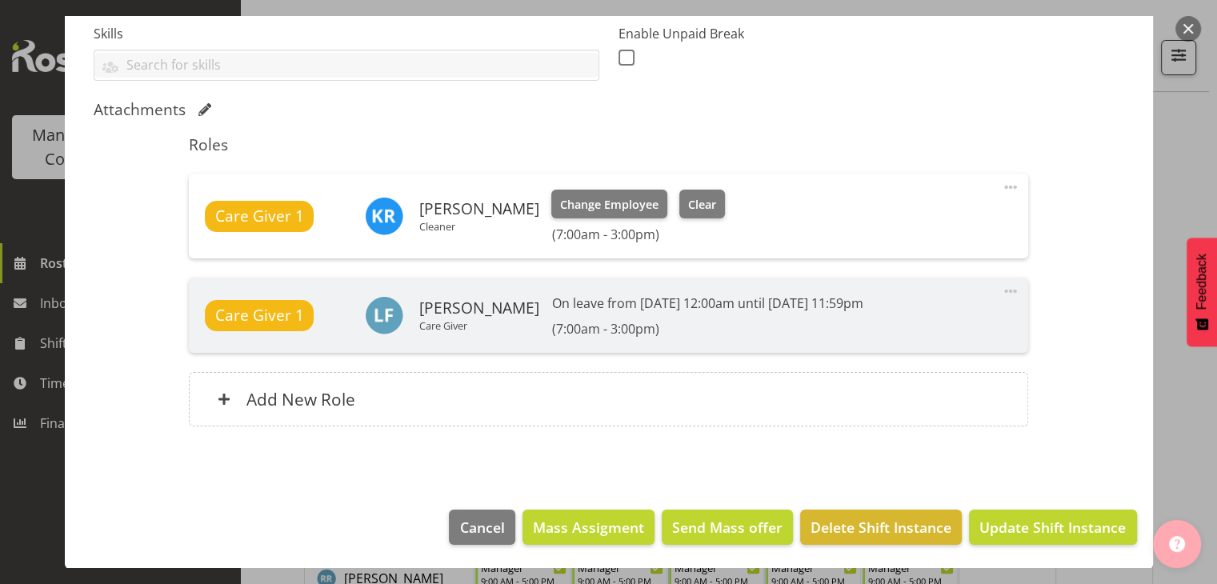
scroll to position [598, 0]
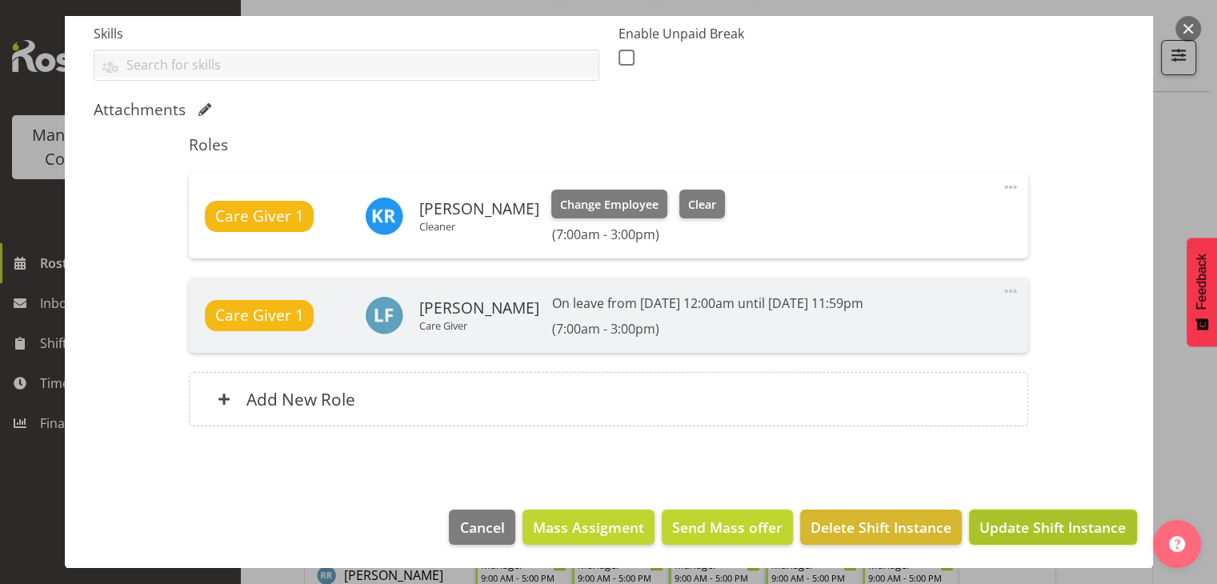
click at [1058, 522] on span "Update Shift Instance" at bounding box center [1052, 527] width 146 height 21
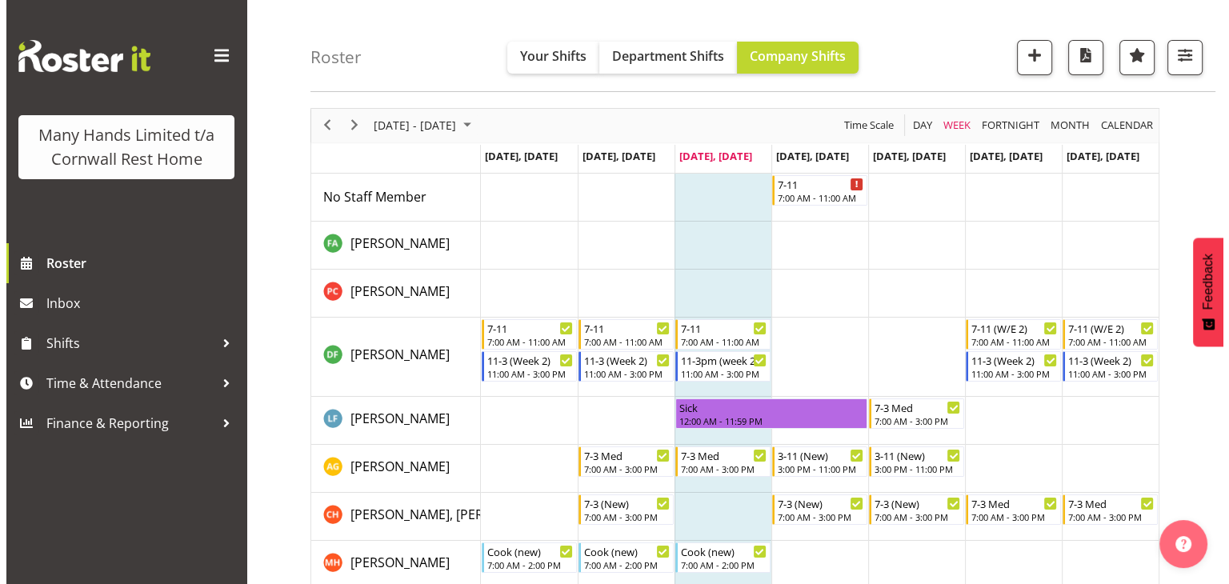
scroll to position [45, 0]
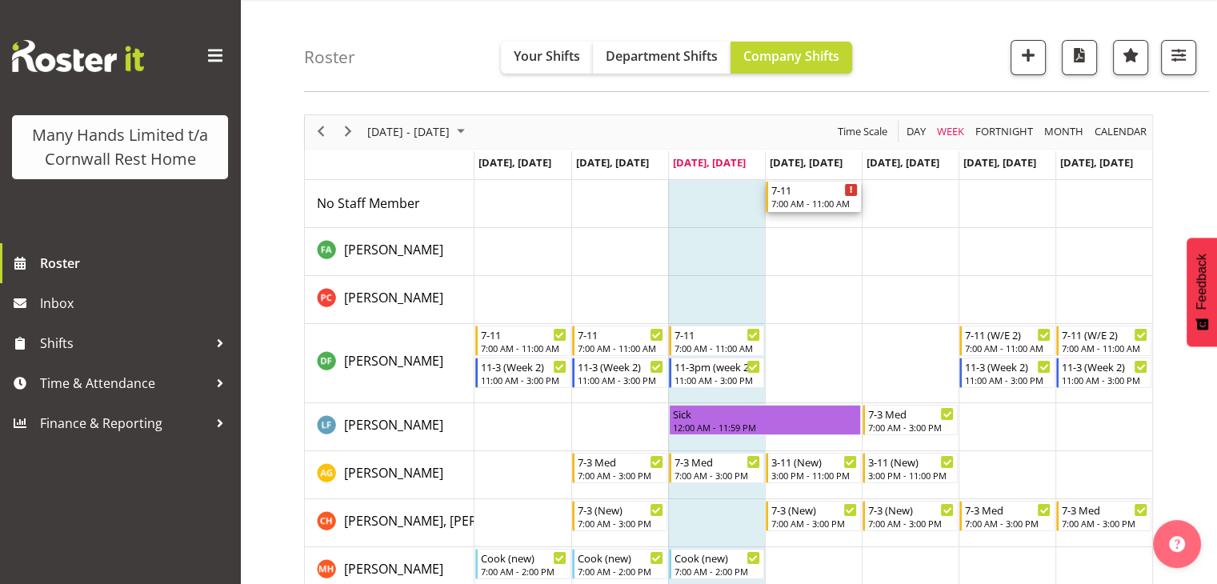
click at [802, 189] on div "7-11" at bounding box center [814, 190] width 86 height 16
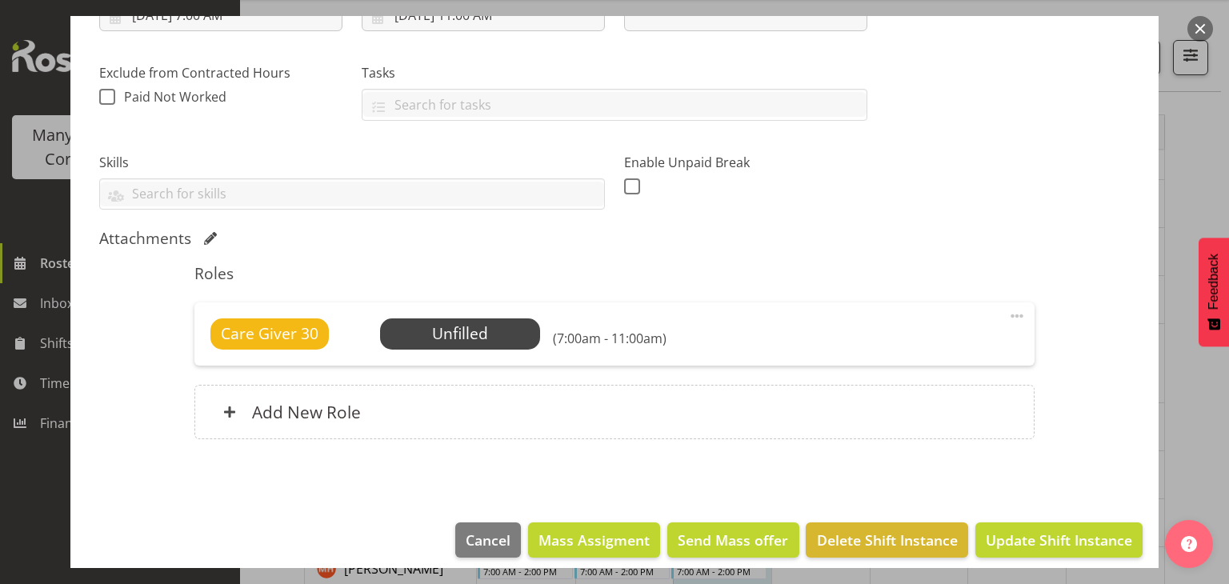
scroll to position [318, 0]
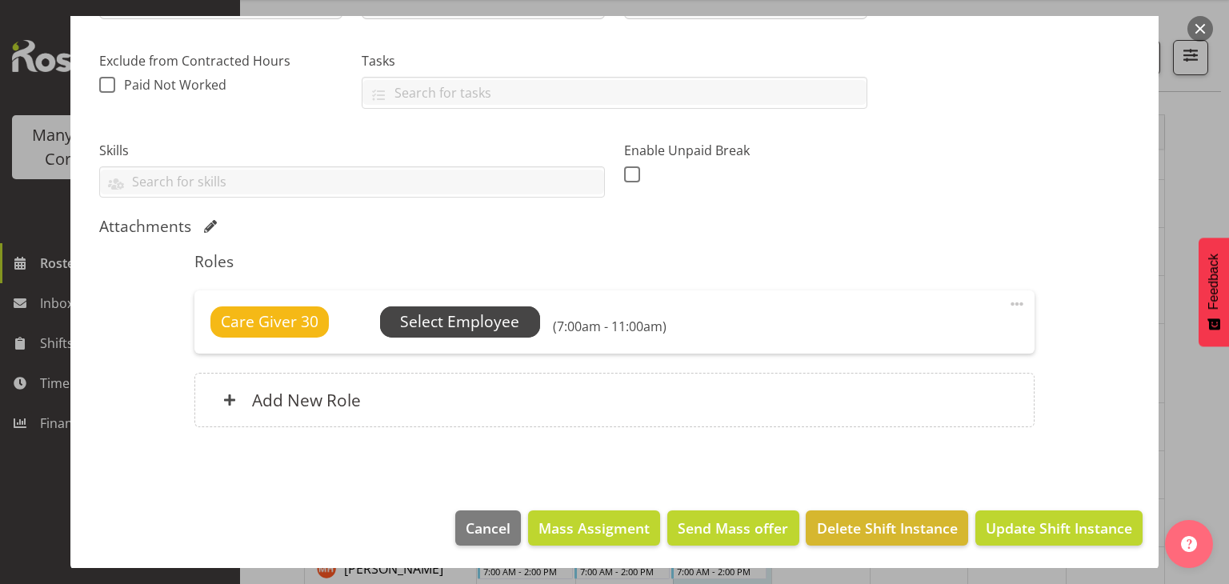
click at [458, 316] on span "Select Employee" at bounding box center [459, 321] width 119 height 23
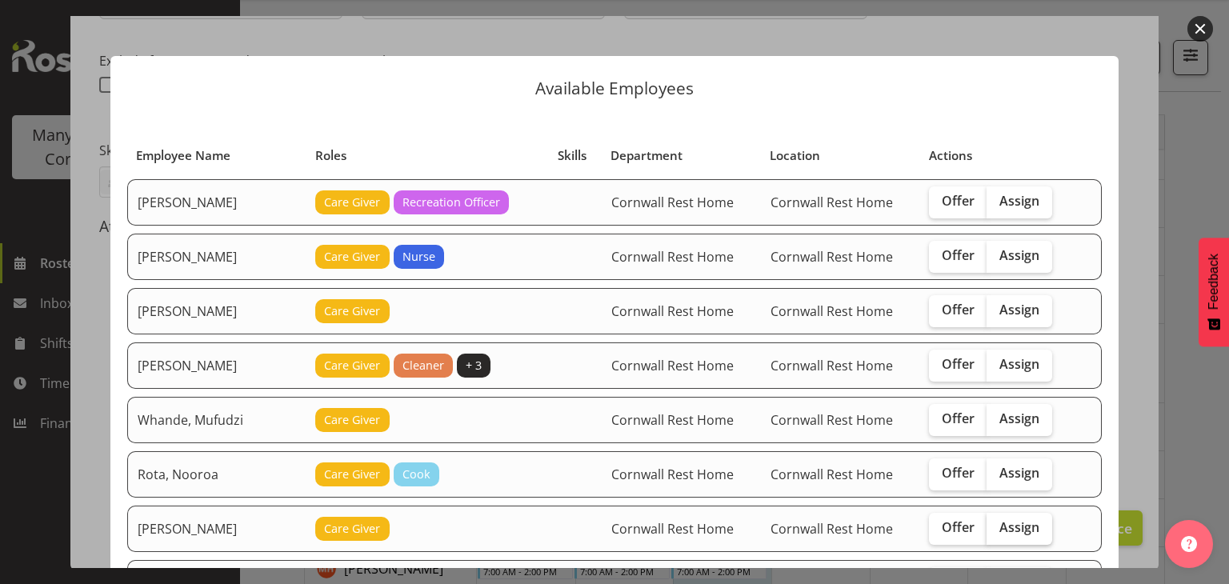
click at [1034, 520] on label "Assign" at bounding box center [1019, 529] width 66 height 32
click at [997, 522] on input "Assign" at bounding box center [991, 527] width 10 height 10
checkbox input "true"
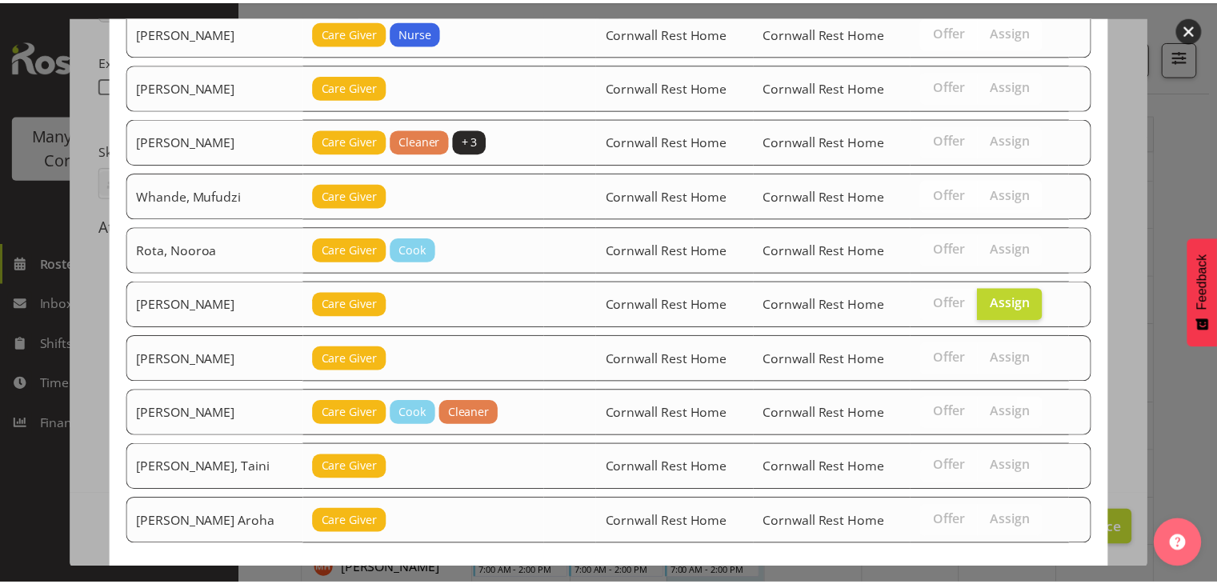
scroll to position [294, 0]
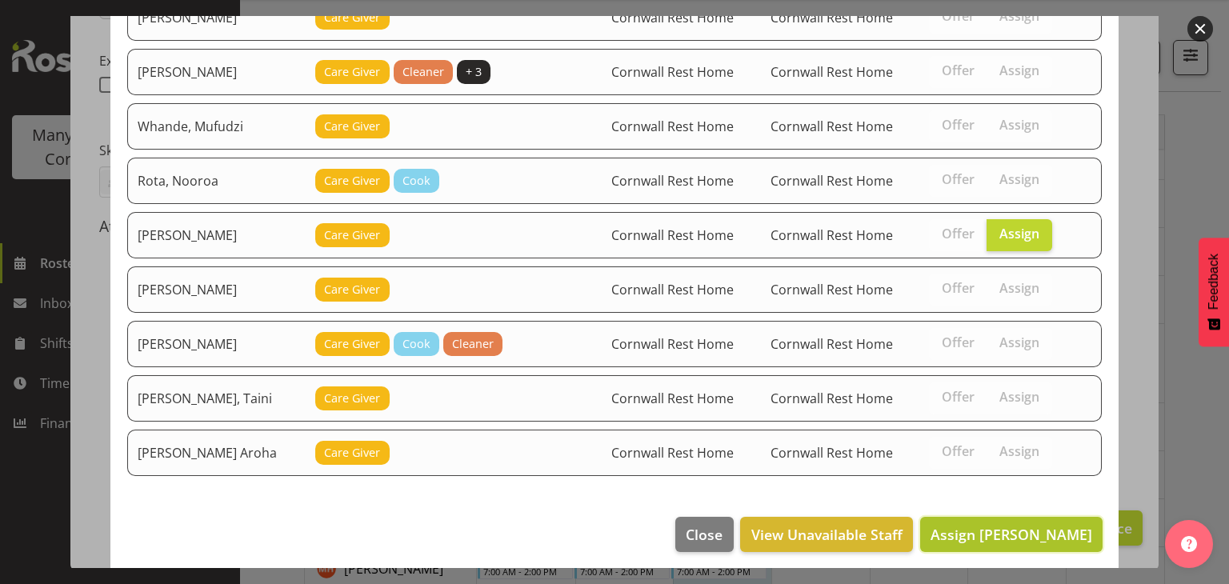
click at [1045, 526] on span "Assign [PERSON_NAME]" at bounding box center [1011, 534] width 162 height 19
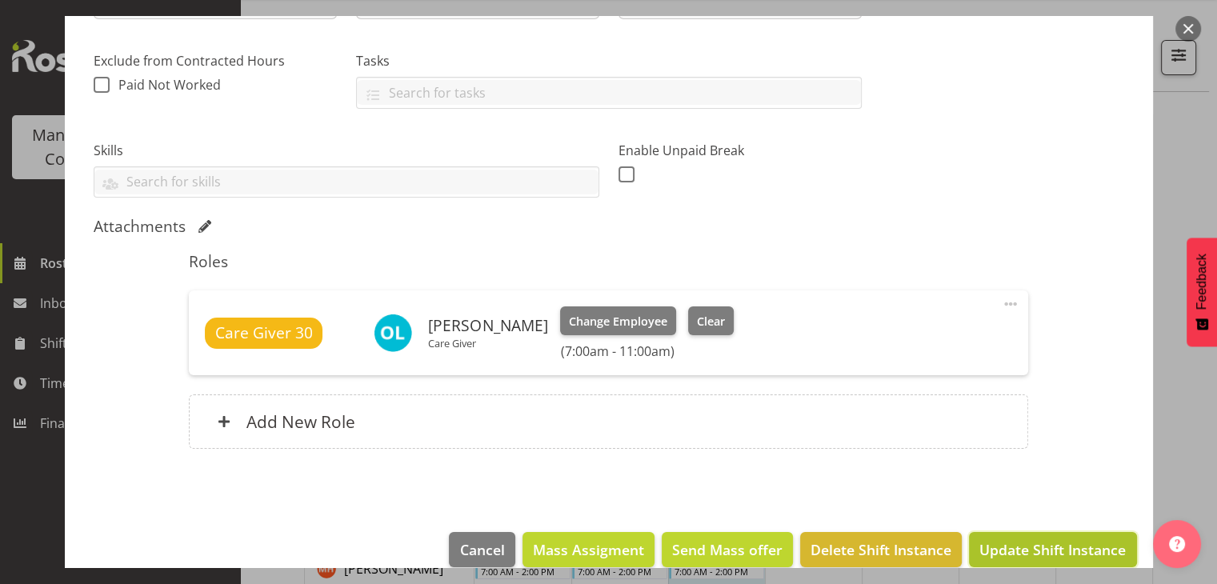
click at [1058, 550] on span "Update Shift Instance" at bounding box center [1052, 549] width 146 height 21
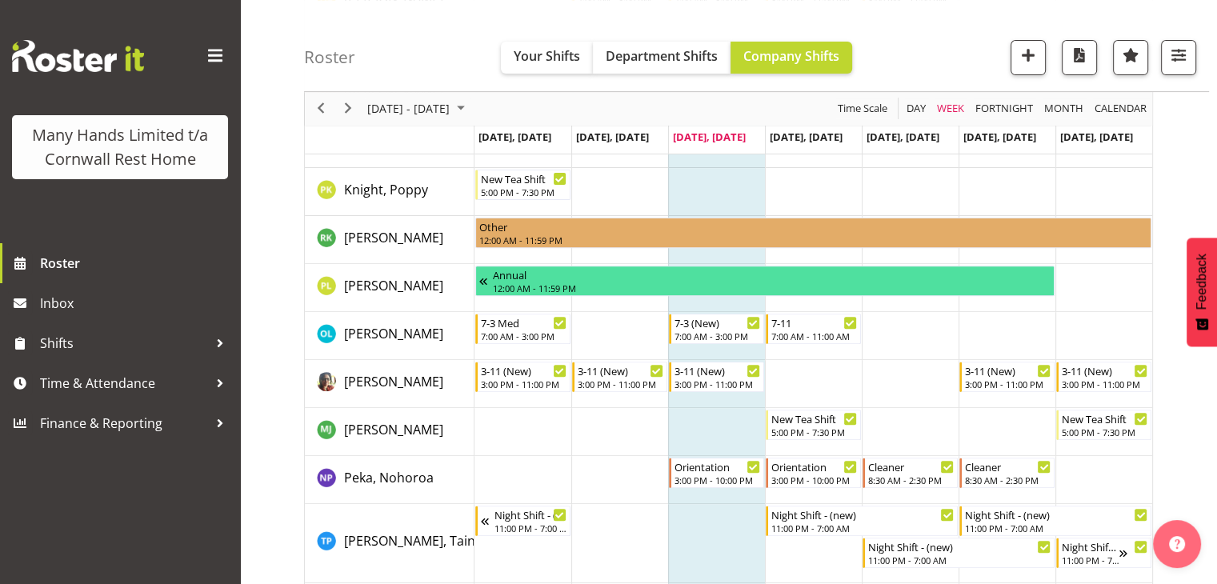
scroll to position [0, 0]
